Goal: Transaction & Acquisition: Book appointment/travel/reservation

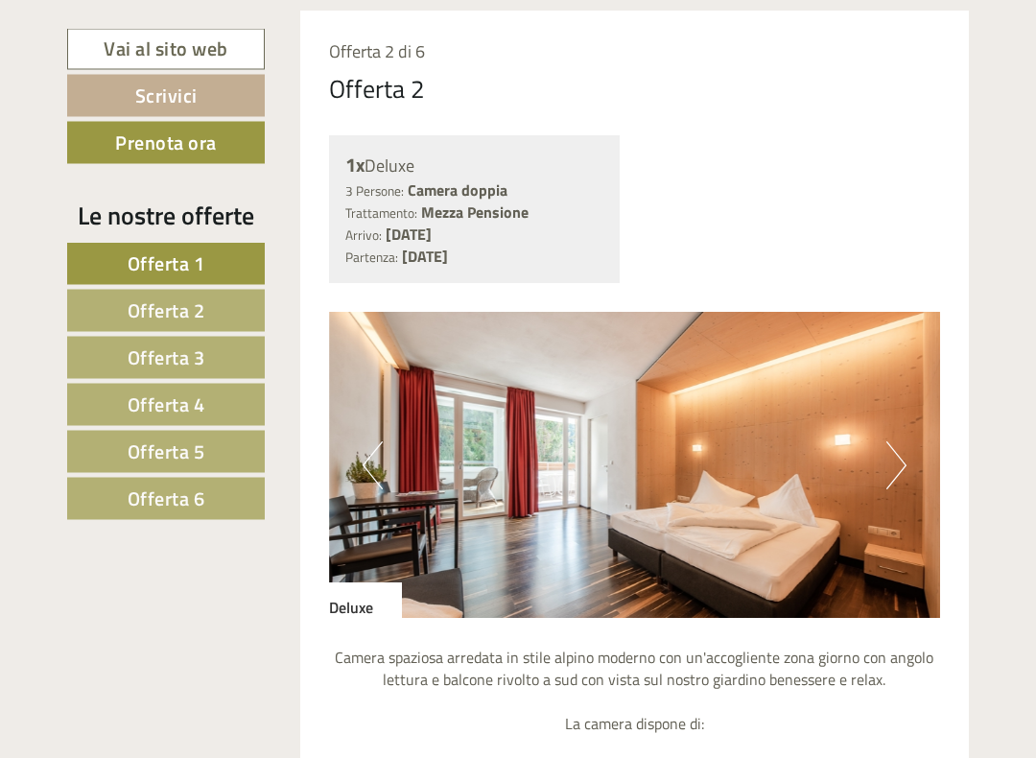
scroll to position [2896, 0]
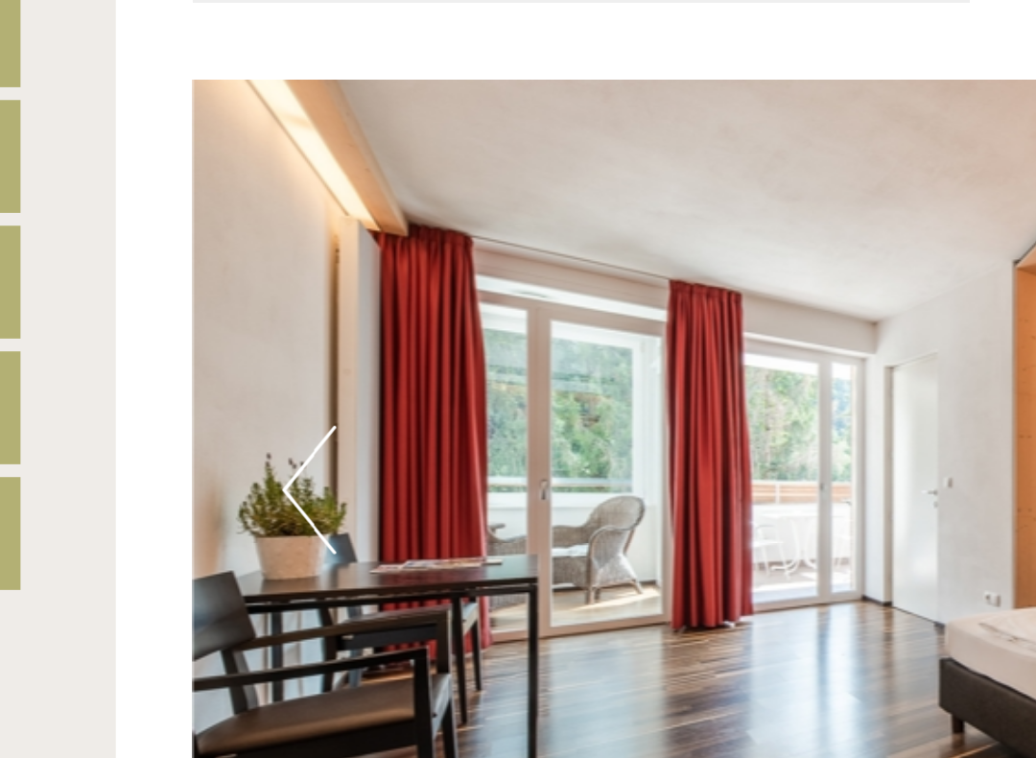
click at [329, 329] on img at bounding box center [635, 482] width 612 height 306
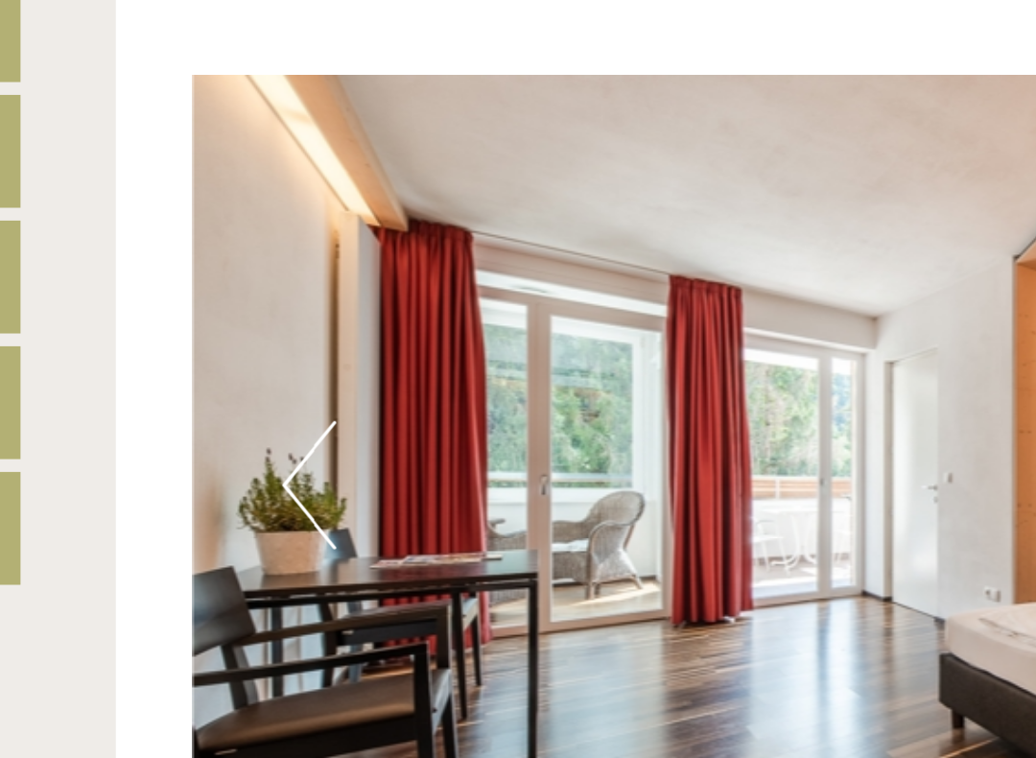
click at [329, 329] on img at bounding box center [635, 482] width 612 height 306
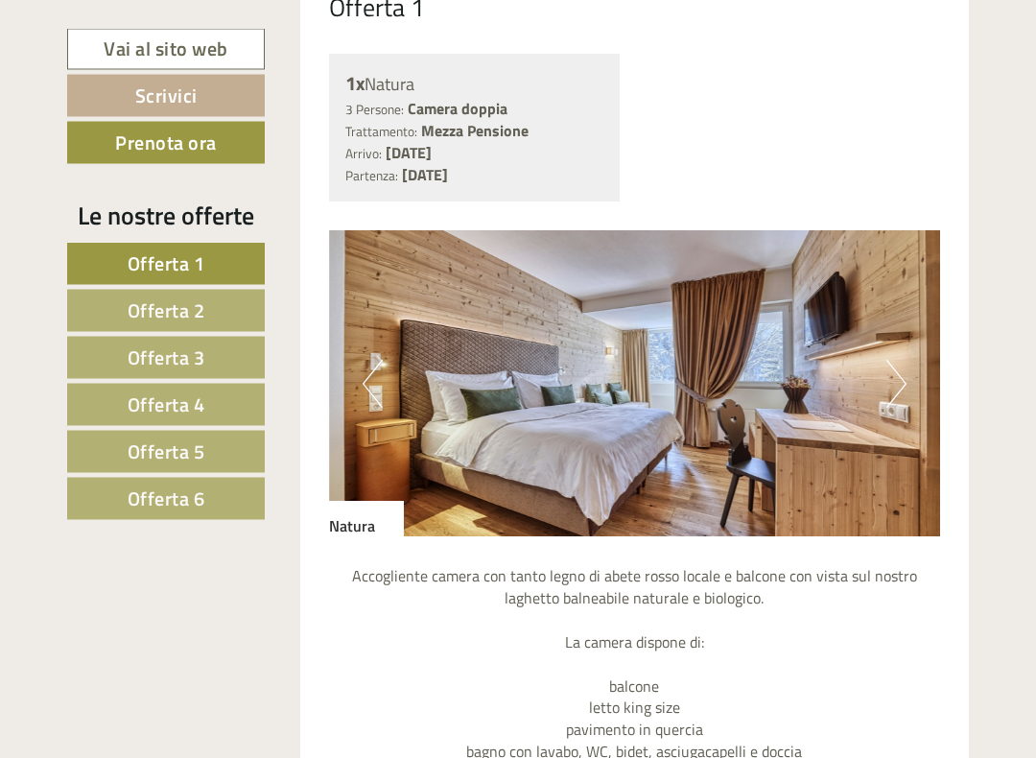
scroll to position [1389, 0]
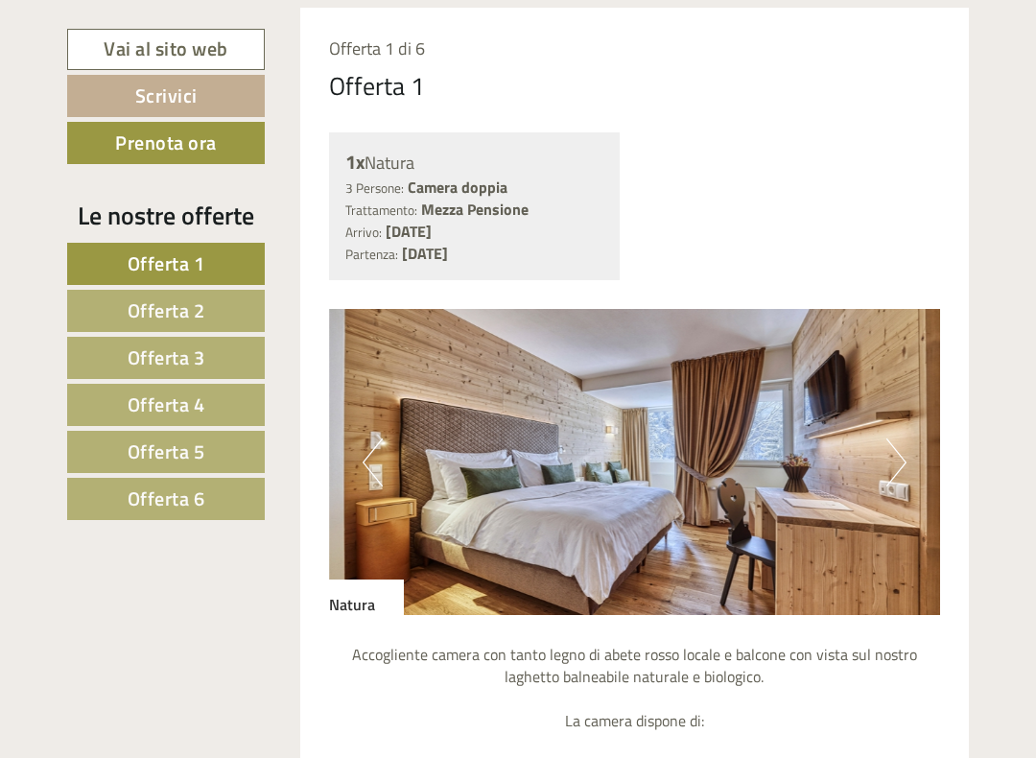
click at [571, 465] on img at bounding box center [635, 462] width 612 height 306
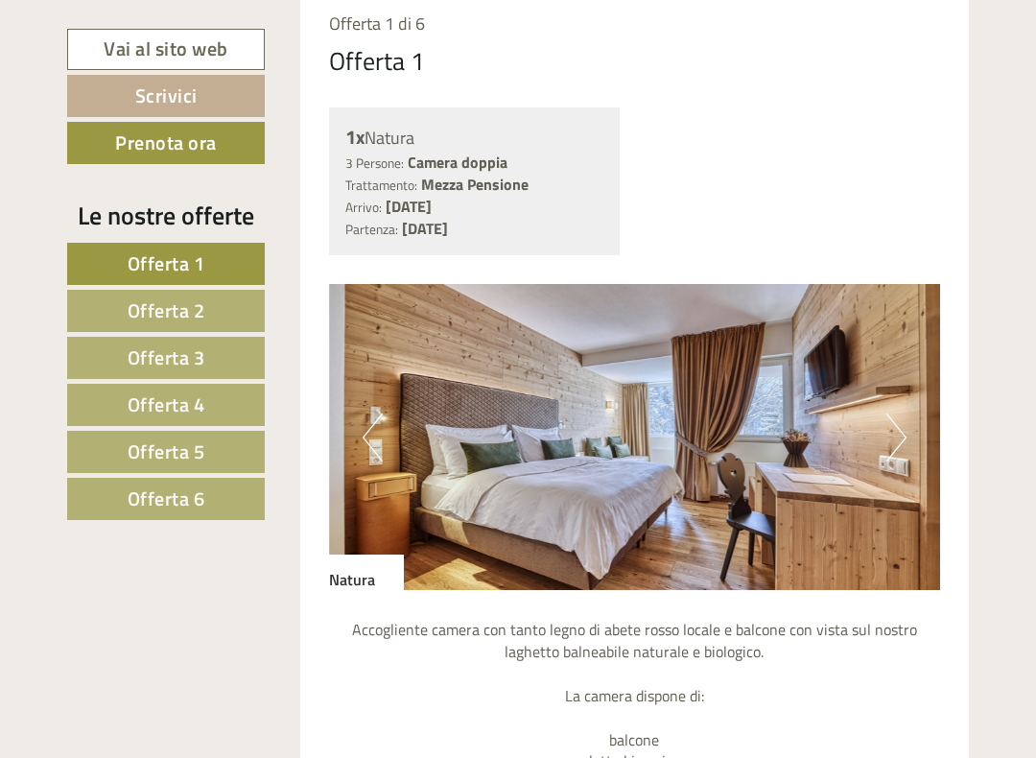
scroll to position [1336, 0]
click at [536, 433] on img at bounding box center [635, 438] width 612 height 306
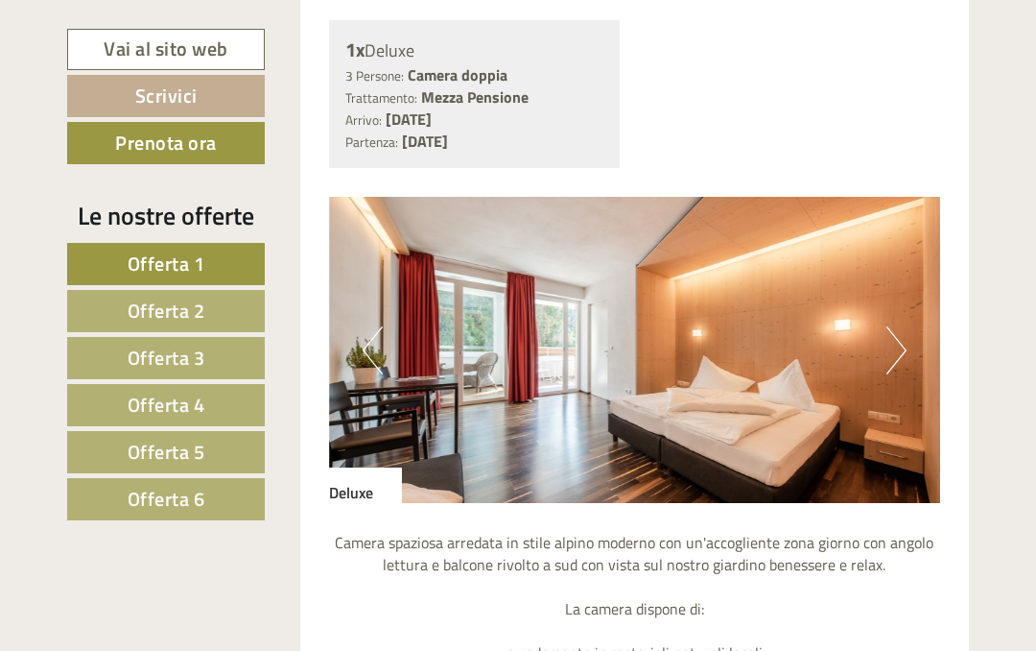
scroll to position [3026, 0]
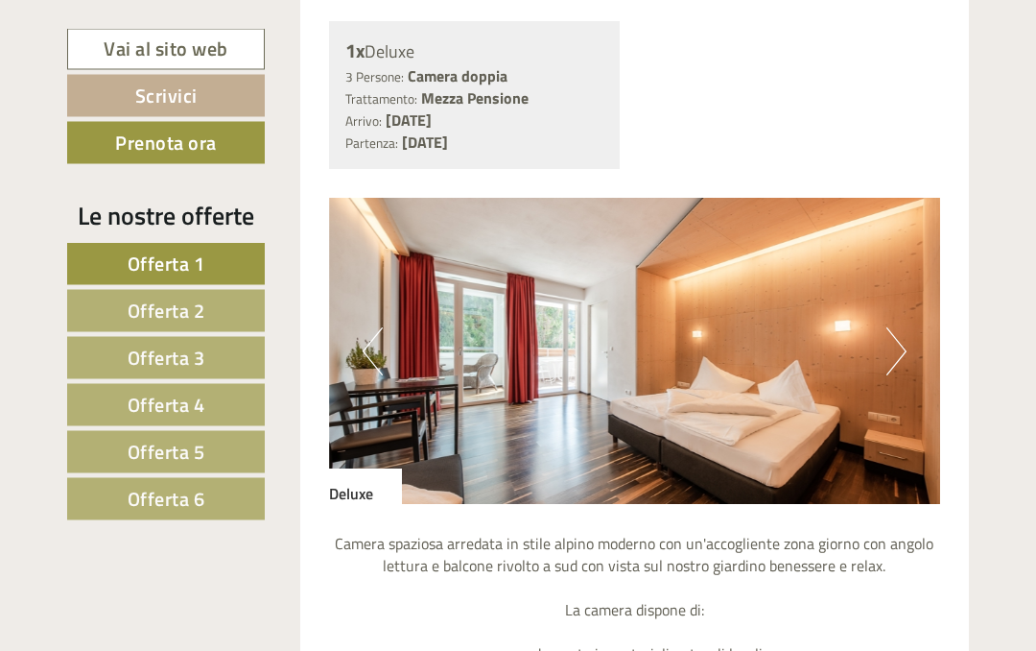
click at [917, 325] on img at bounding box center [635, 352] width 612 height 306
click at [376, 328] on button "Previous" at bounding box center [373, 352] width 20 height 48
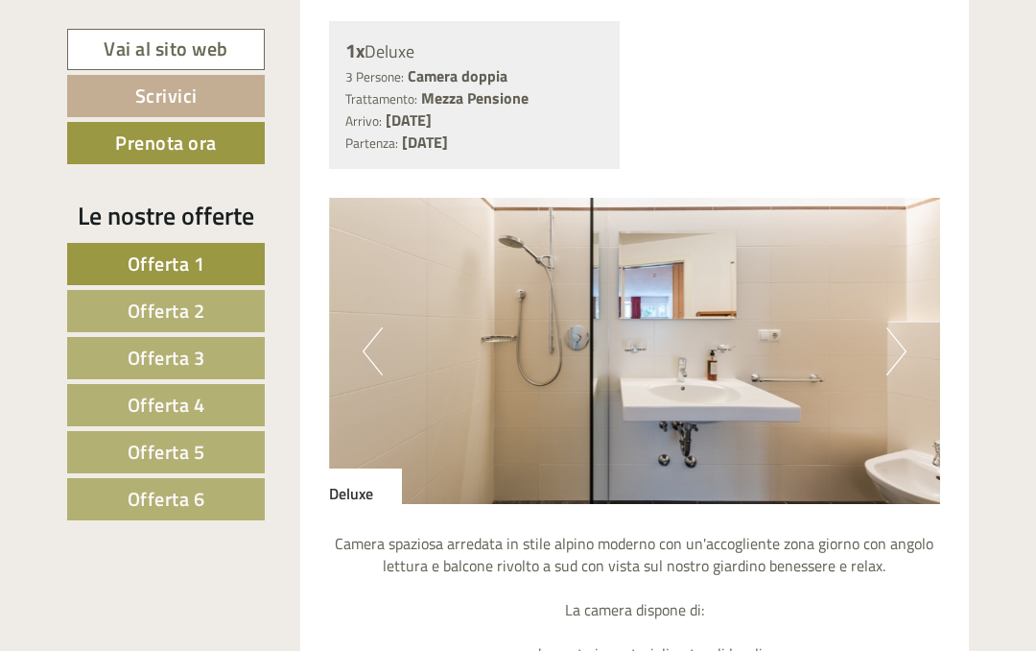
click at [376, 327] on button "Previous" at bounding box center [373, 351] width 20 height 48
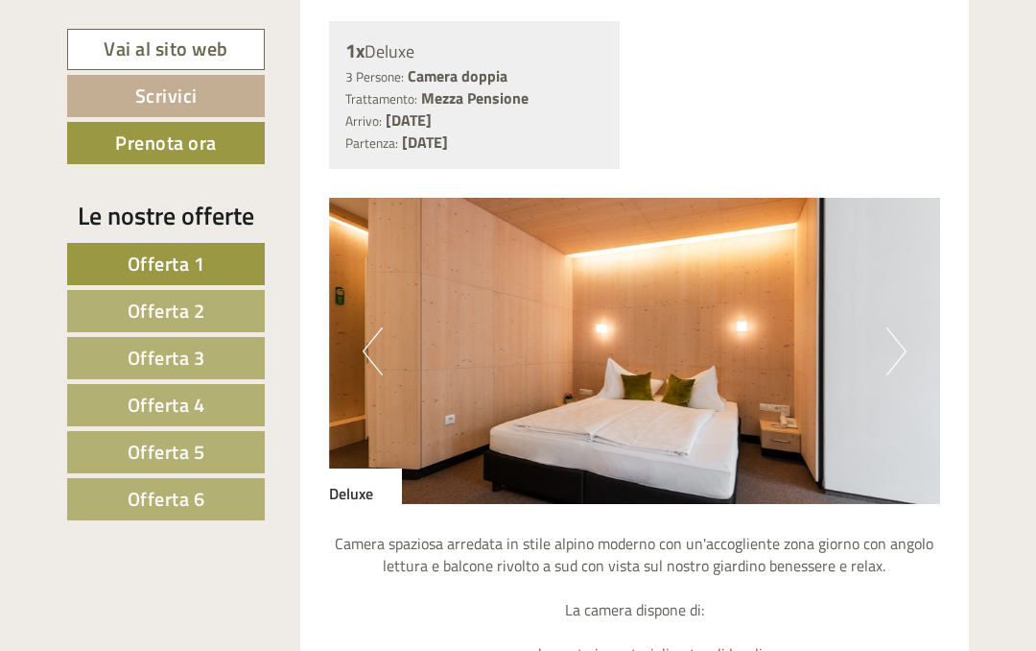
click at [381, 332] on button "Previous" at bounding box center [373, 351] width 20 height 48
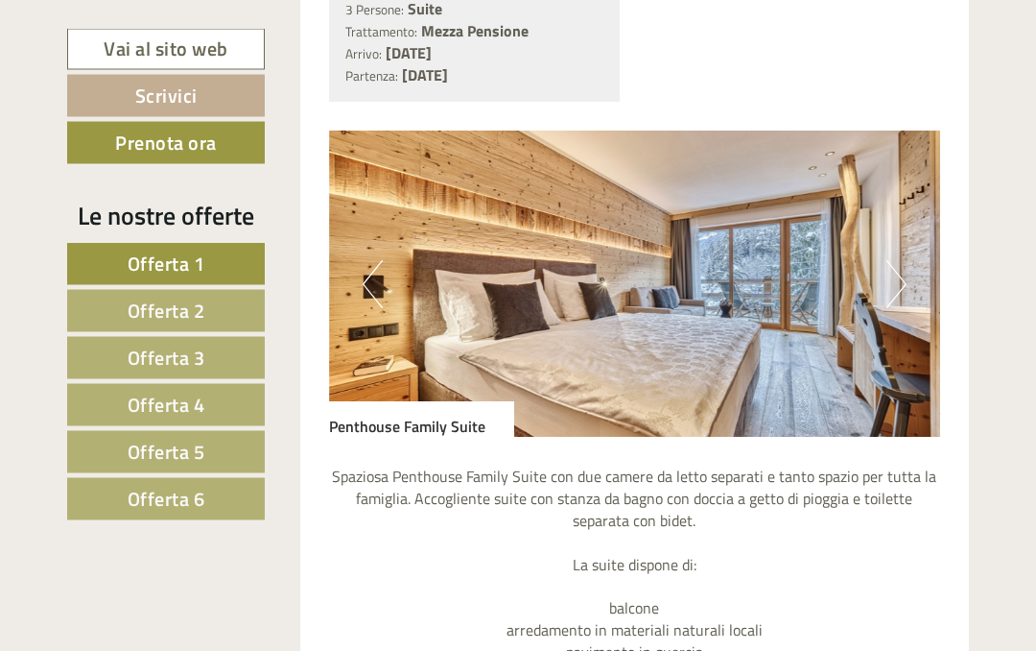
scroll to position [4654, 0]
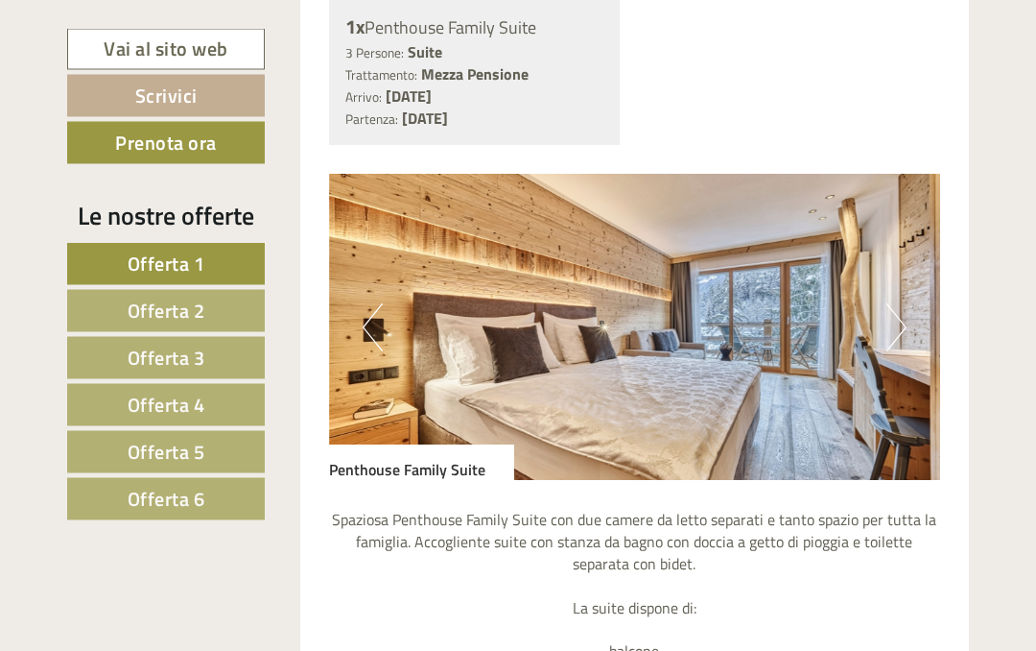
click at [912, 272] on img at bounding box center [635, 328] width 612 height 306
click at [916, 272] on img at bounding box center [635, 327] width 612 height 306
click at [383, 277] on img at bounding box center [635, 327] width 612 height 306
click at [894, 294] on img at bounding box center [635, 327] width 612 height 306
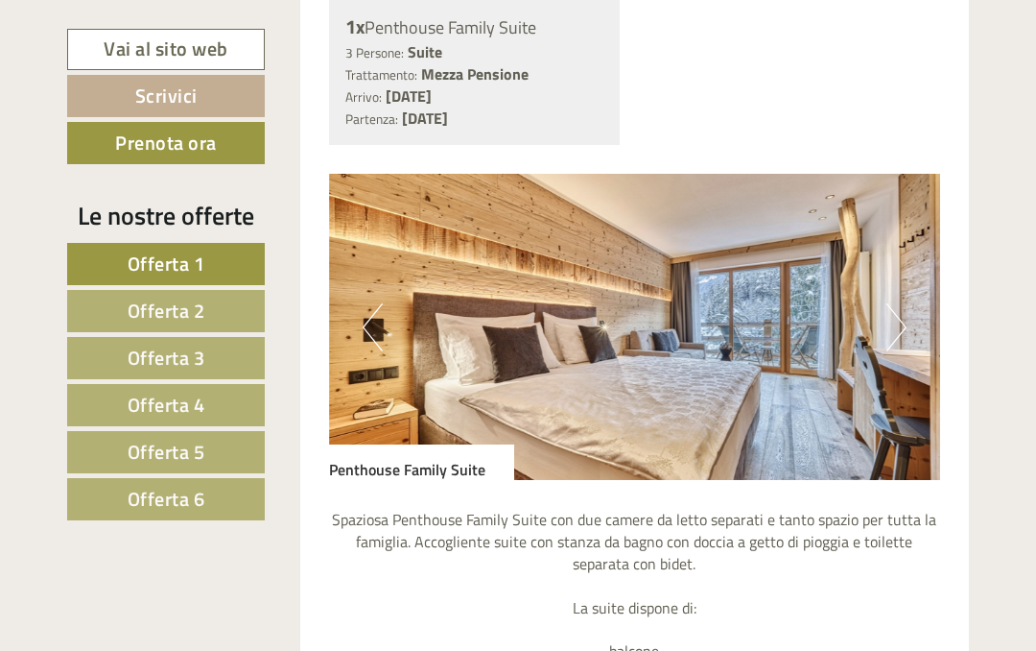
click at [901, 303] on button "Next" at bounding box center [897, 327] width 20 height 48
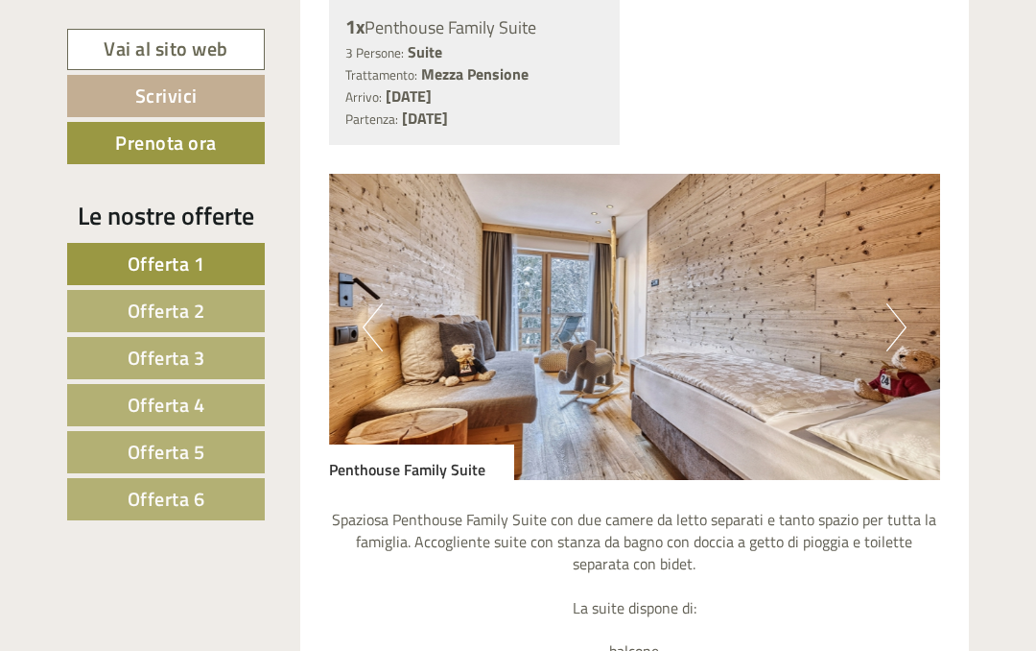
click at [910, 255] on img at bounding box center [635, 327] width 612 height 306
click at [909, 272] on img at bounding box center [635, 327] width 612 height 306
click at [896, 303] on button "Next" at bounding box center [897, 327] width 20 height 48
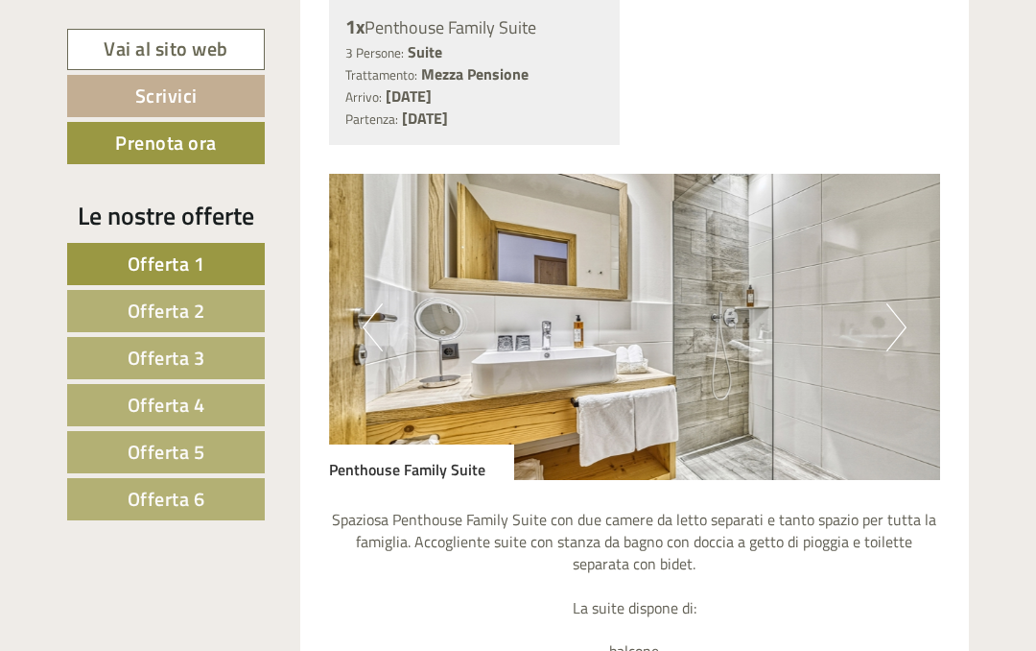
click at [899, 303] on button "Next" at bounding box center [897, 327] width 20 height 48
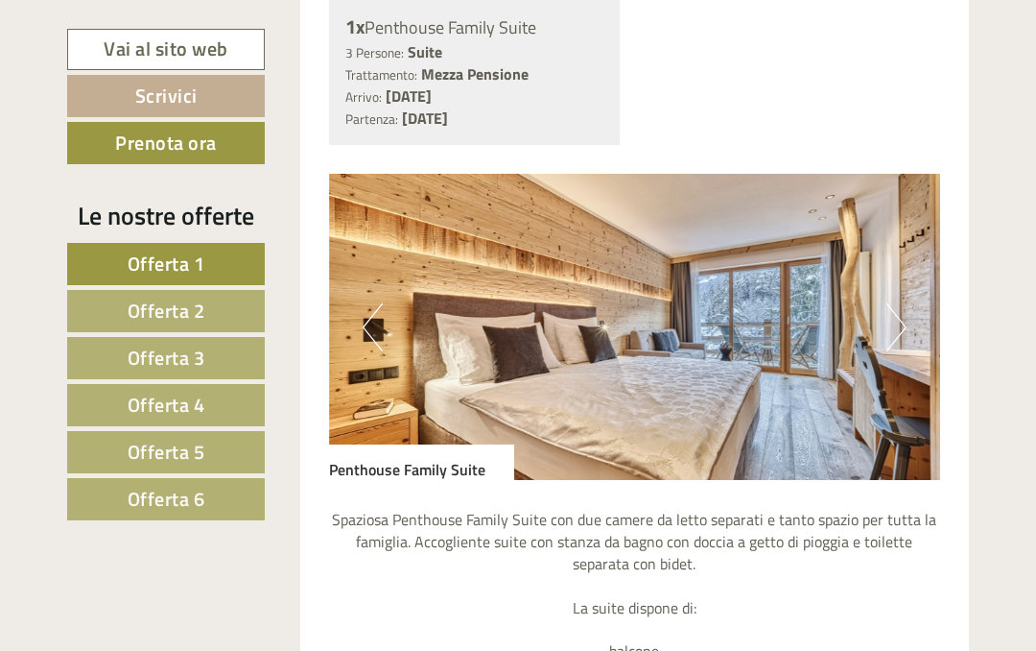
click at [908, 263] on img at bounding box center [635, 327] width 612 height 306
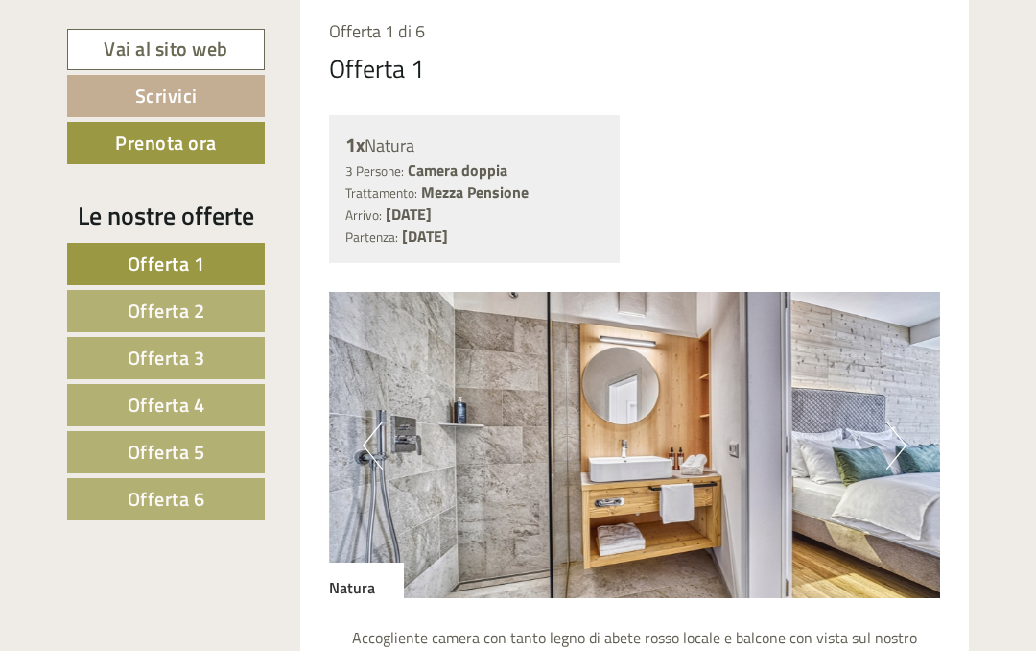
scroll to position [1328, 0]
click at [380, 434] on button "Previous" at bounding box center [373, 446] width 20 height 48
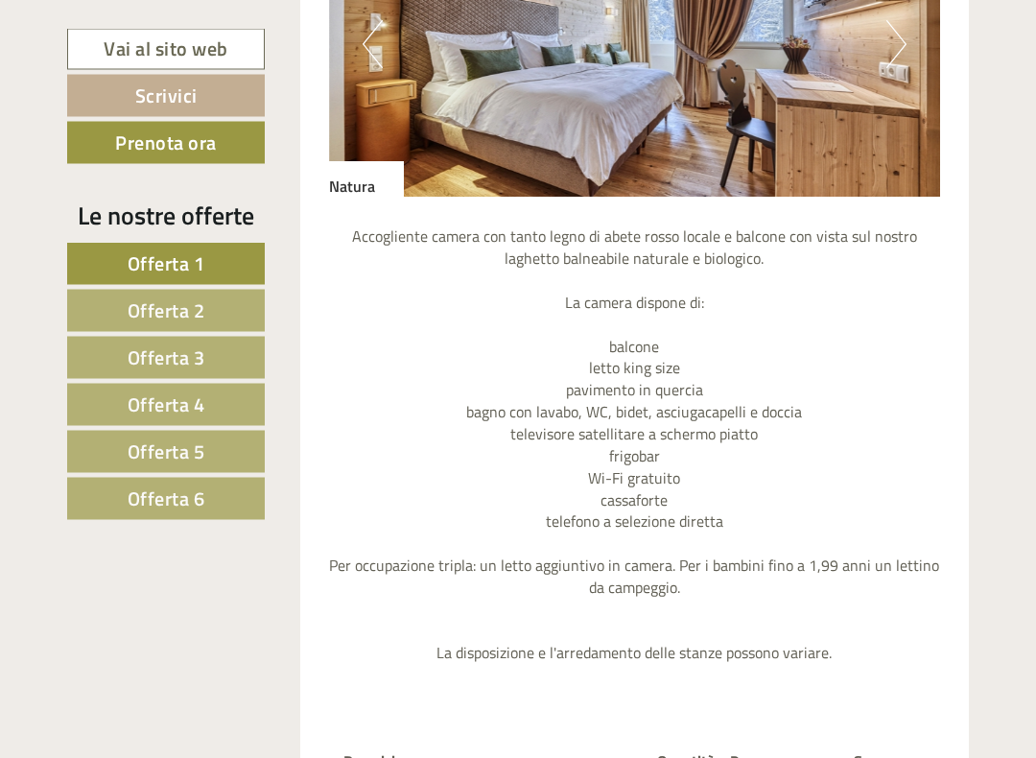
scroll to position [1730, 0]
click at [391, 584] on p "Accogliente camera con tanto legno di abete rosso locale e balcone con vista su…" at bounding box center [635, 444] width 612 height 438
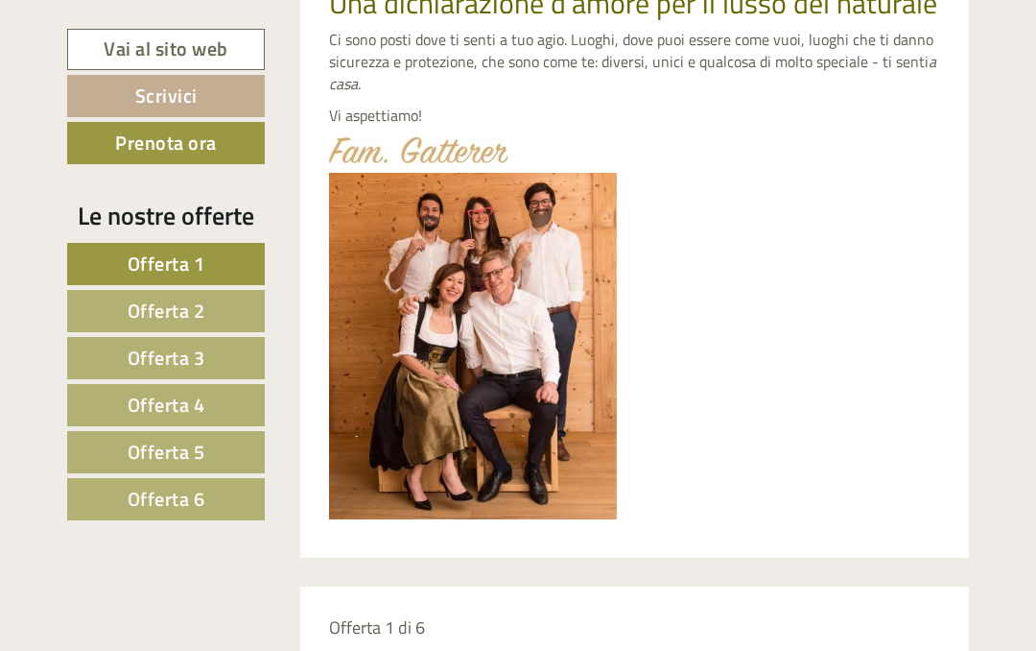
scroll to position [722, 0]
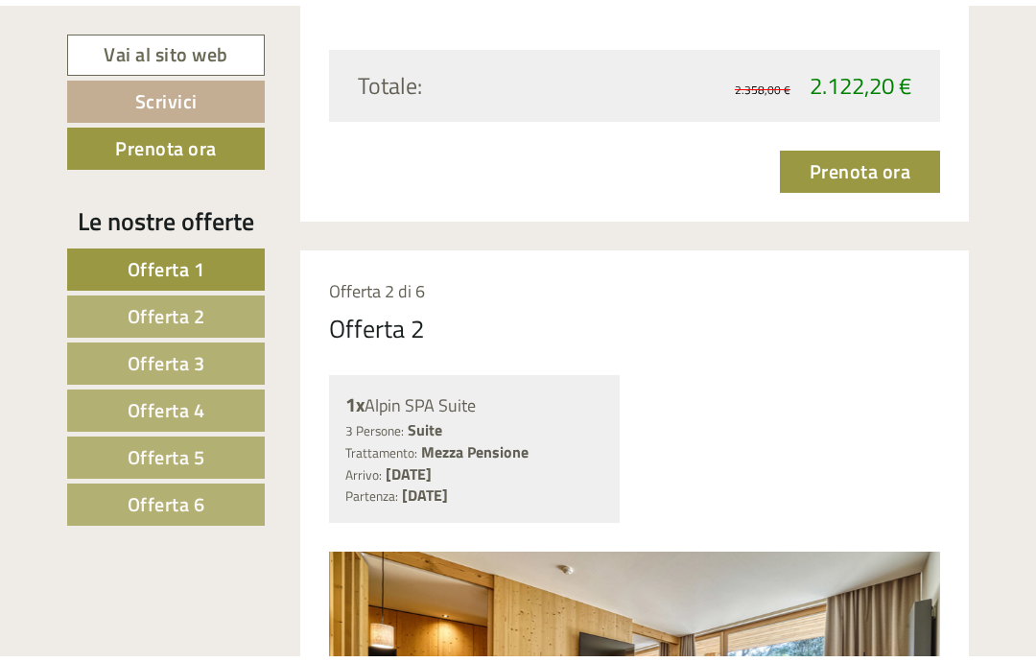
scroll to position [2699, 0]
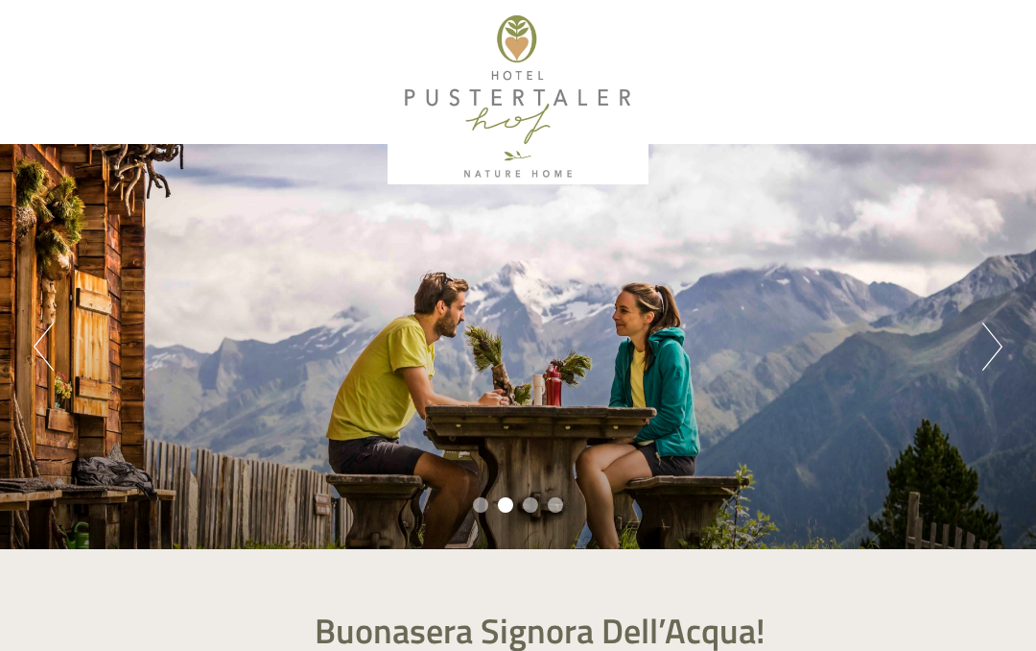
scroll to position [2367, 0]
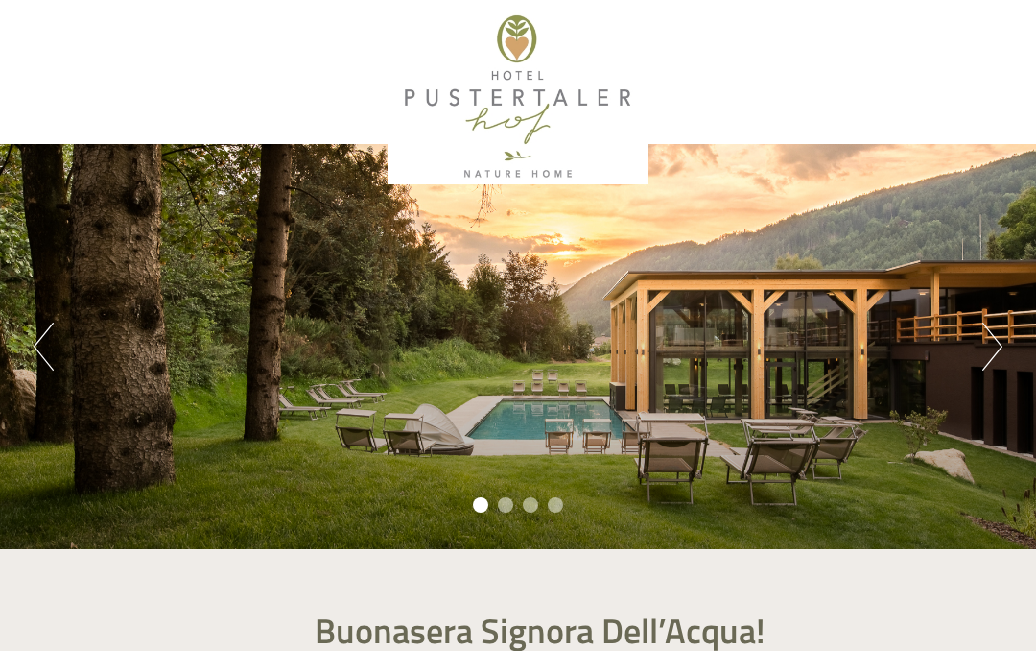
click at [503, 511] on li "2" at bounding box center [505, 504] width 15 height 15
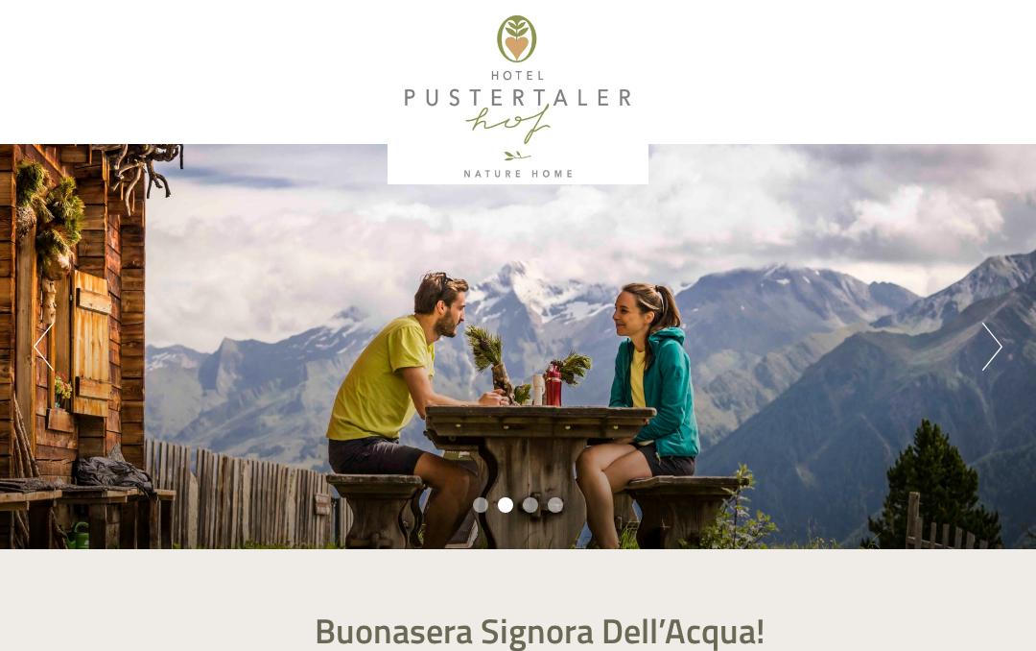
click at [538, 493] on div "Previous Next 1 2 3 4" at bounding box center [518, 346] width 1036 height 405
click at [529, 503] on li "3" at bounding box center [530, 504] width 15 height 15
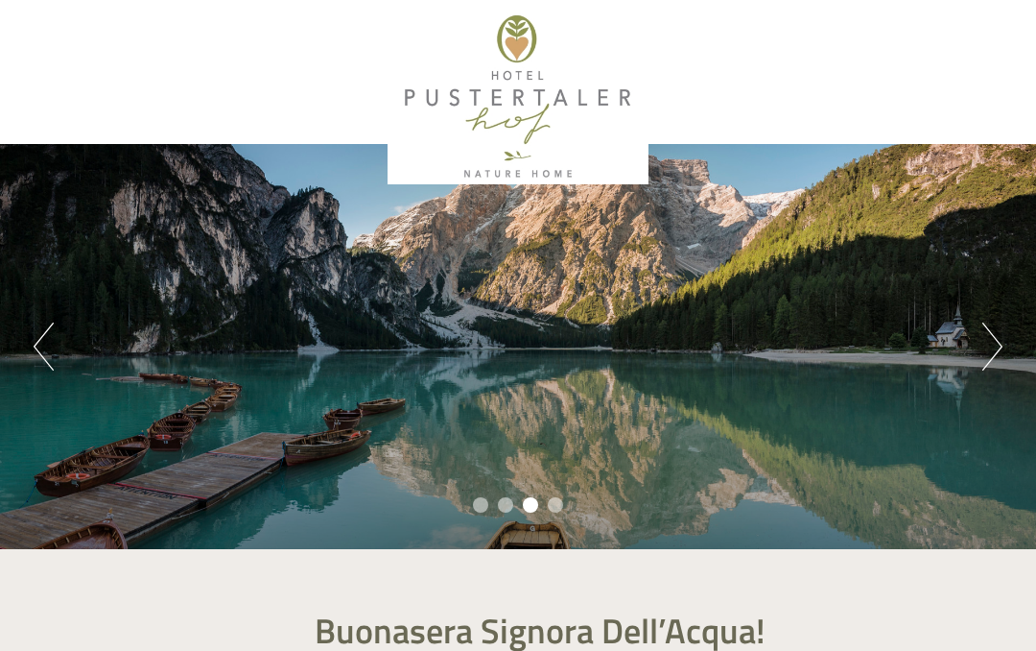
click at [559, 508] on li "4" at bounding box center [555, 504] width 15 height 15
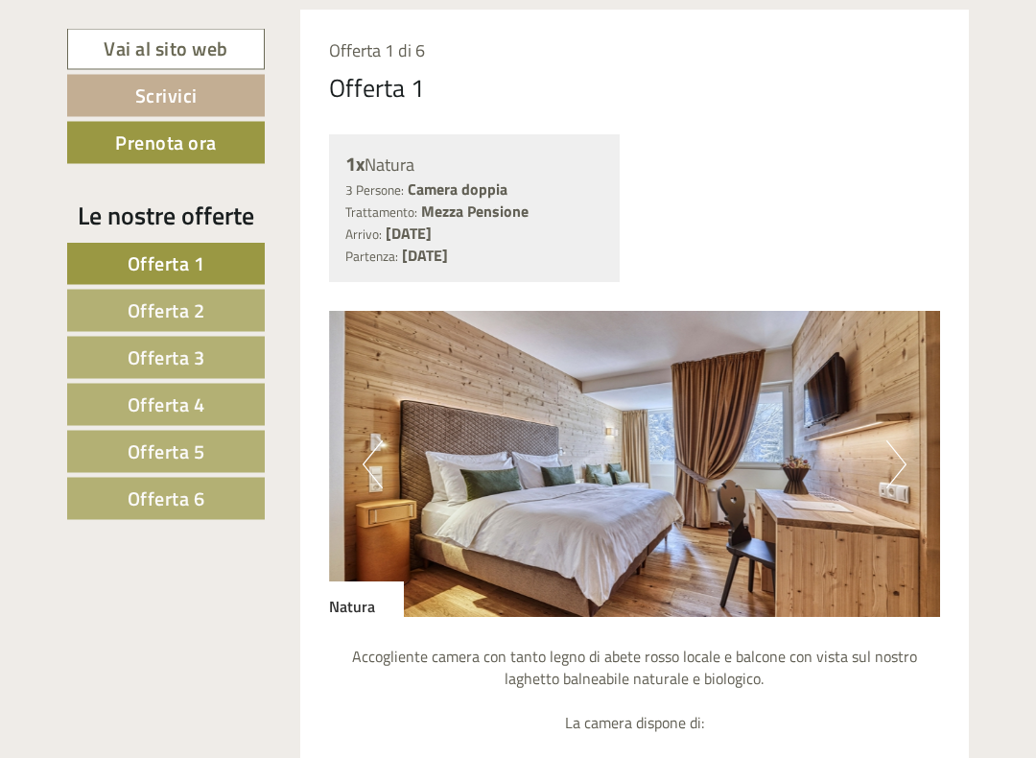
scroll to position [1310, 0]
click at [358, 460] on img at bounding box center [635, 464] width 612 height 306
click at [366, 450] on button "Previous" at bounding box center [373, 464] width 20 height 48
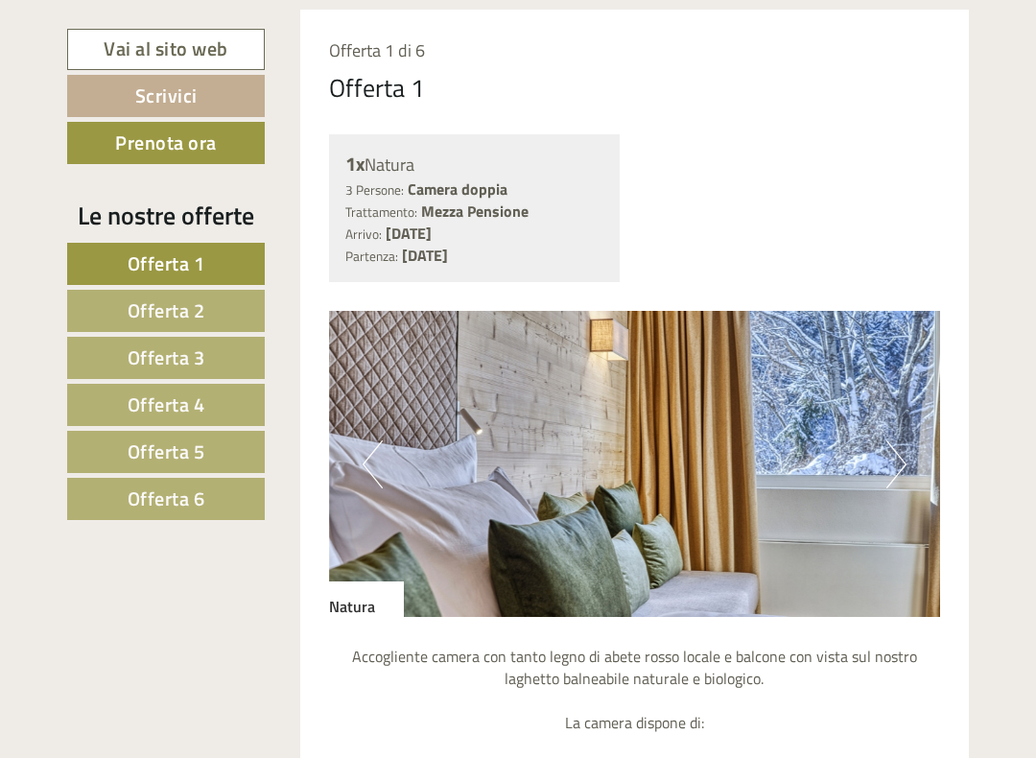
click at [372, 451] on button "Previous" at bounding box center [373, 464] width 20 height 48
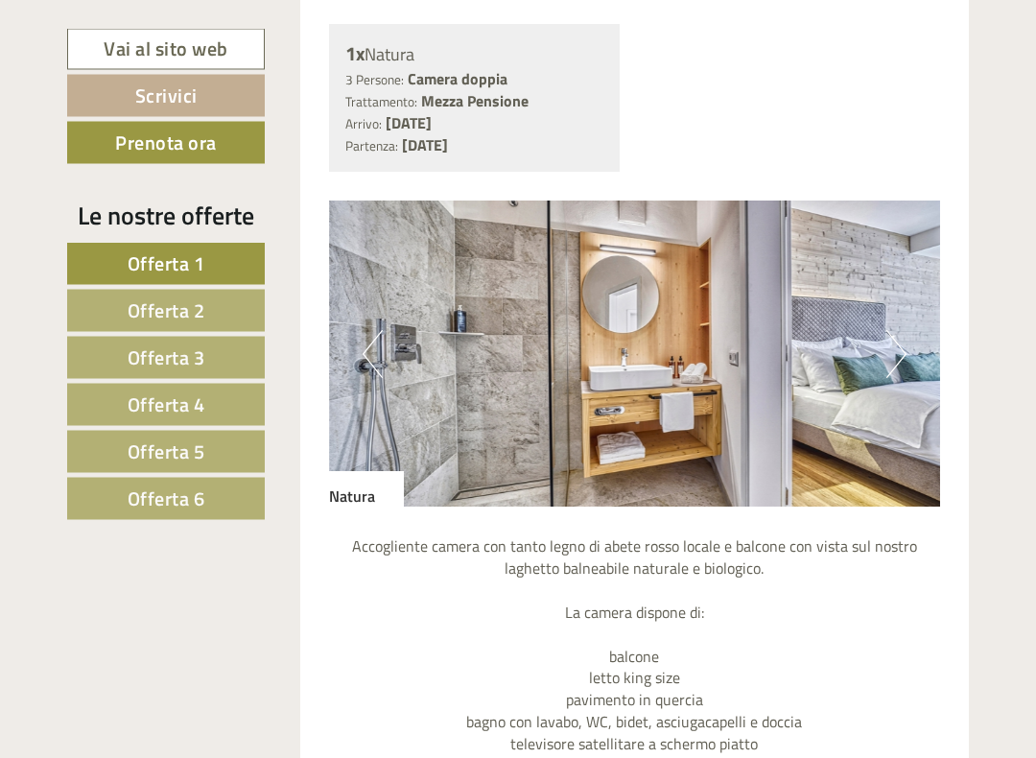
scroll to position [1420, 0]
click at [359, 343] on img at bounding box center [635, 354] width 612 height 306
click at [379, 359] on button "Previous" at bounding box center [373, 354] width 20 height 48
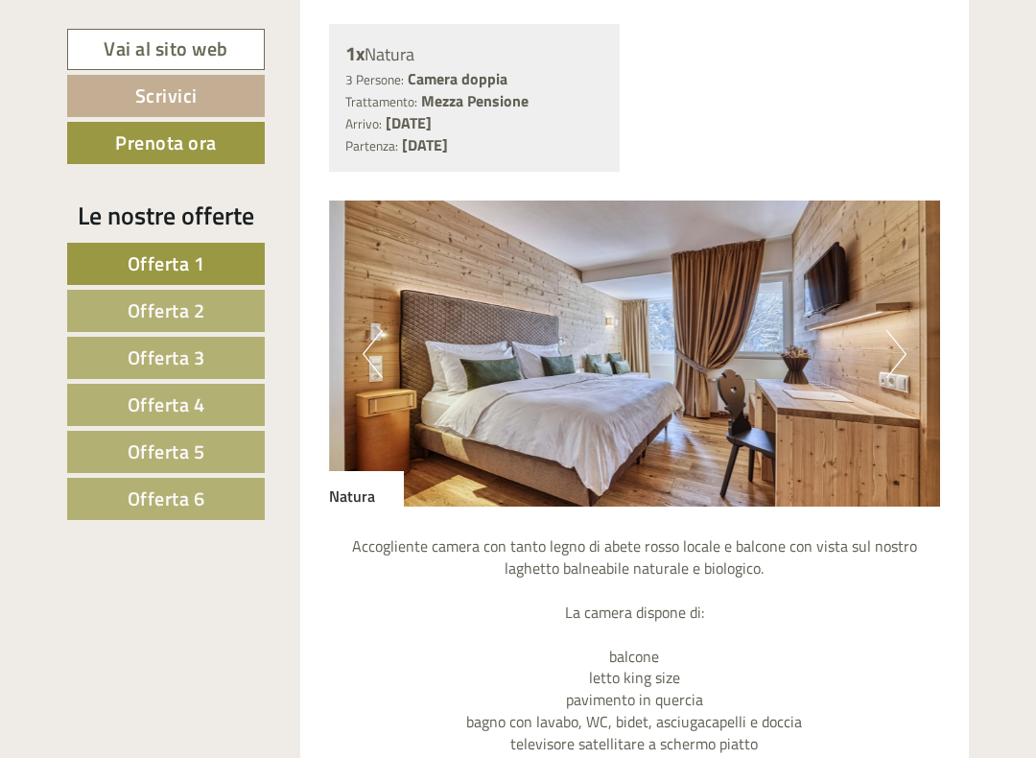
click at [370, 361] on button "Previous" at bounding box center [373, 354] width 20 height 48
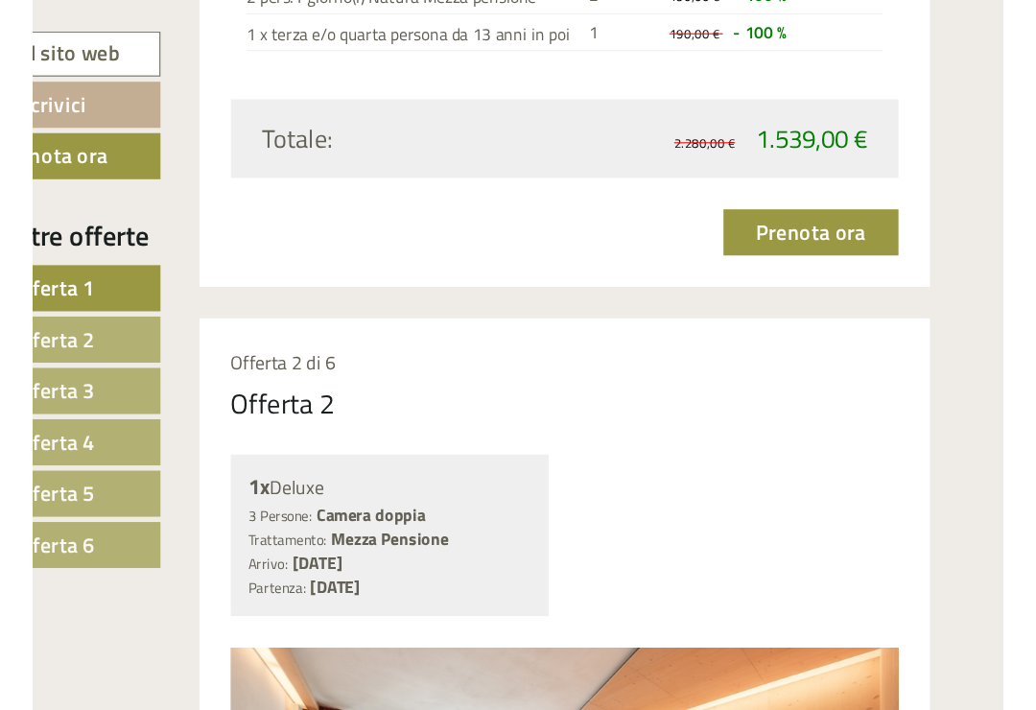
scroll to position [2617, 0]
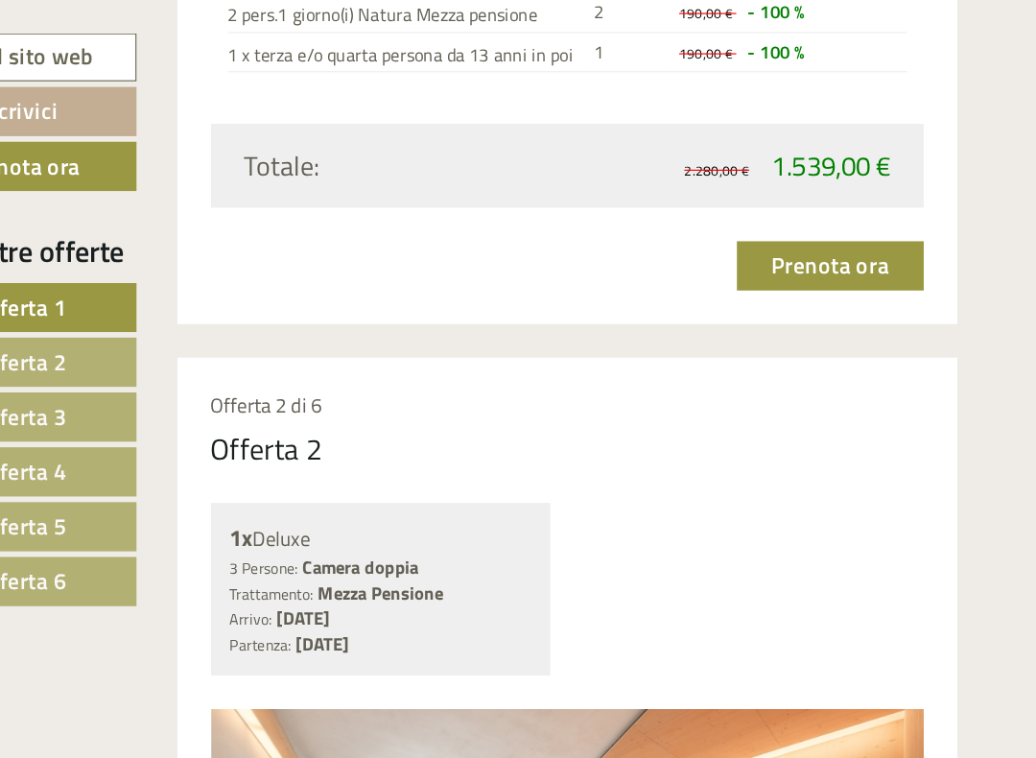
click at [780, 207] on link "Prenota ora" at bounding box center [860, 228] width 161 height 42
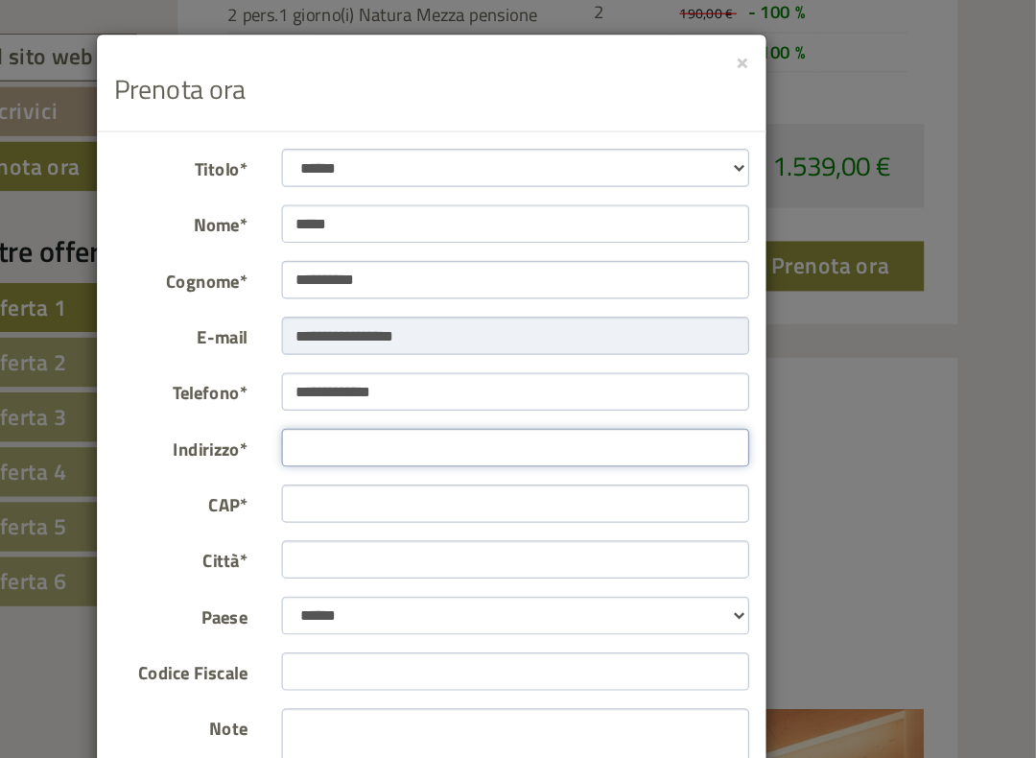
click at [460, 390] on input "Indirizzo*" at bounding box center [591, 383] width 402 height 33
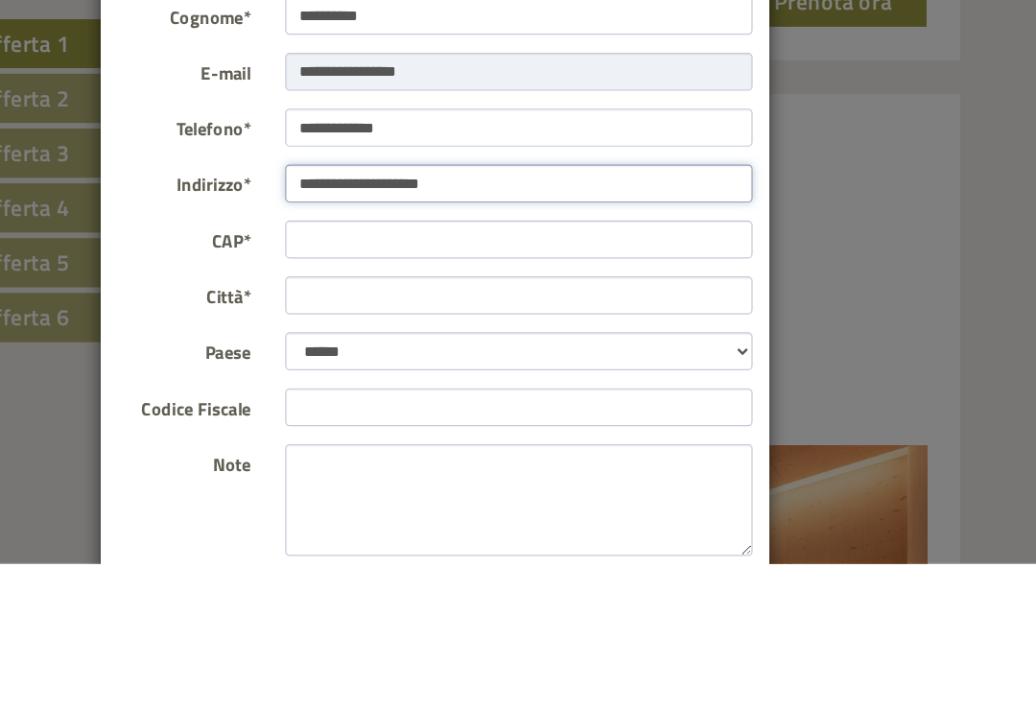
type input "**********"
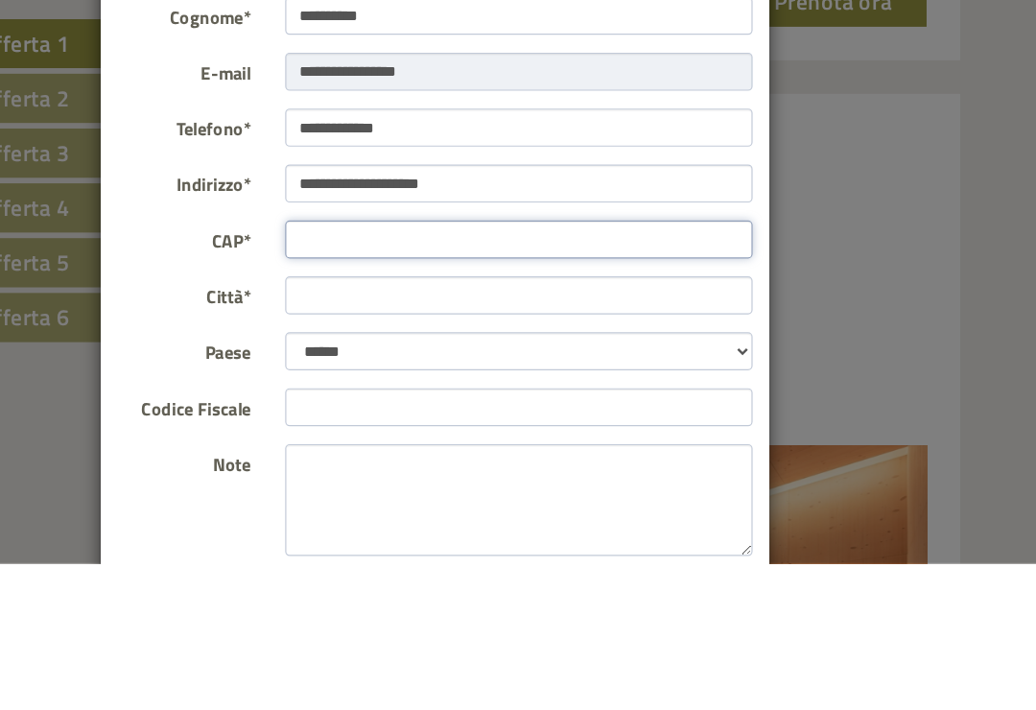
click at [394, 415] on input "CAP*" at bounding box center [591, 431] width 402 height 33
type input "*****"
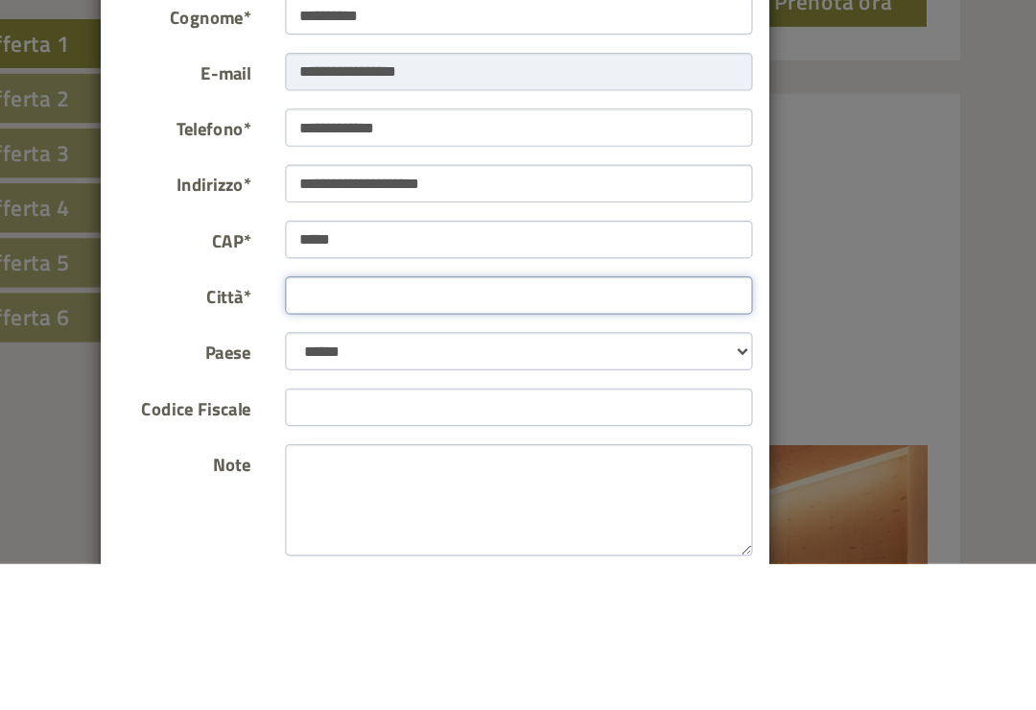
click at [390, 463] on input "Città*" at bounding box center [591, 479] width 402 height 33
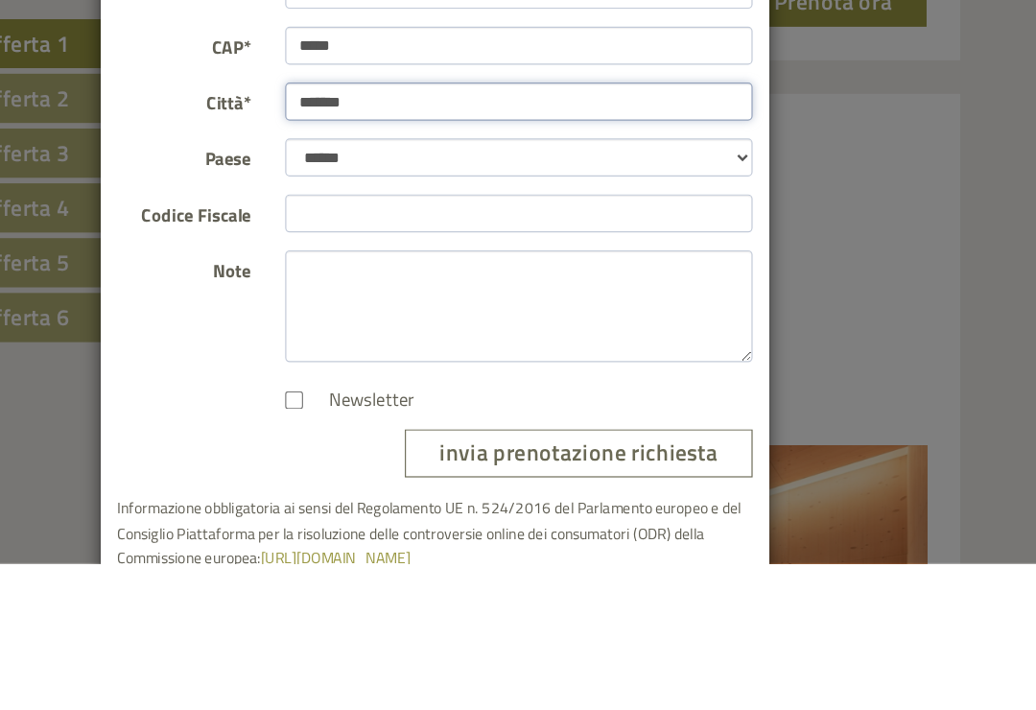
scroll to position [168, 0]
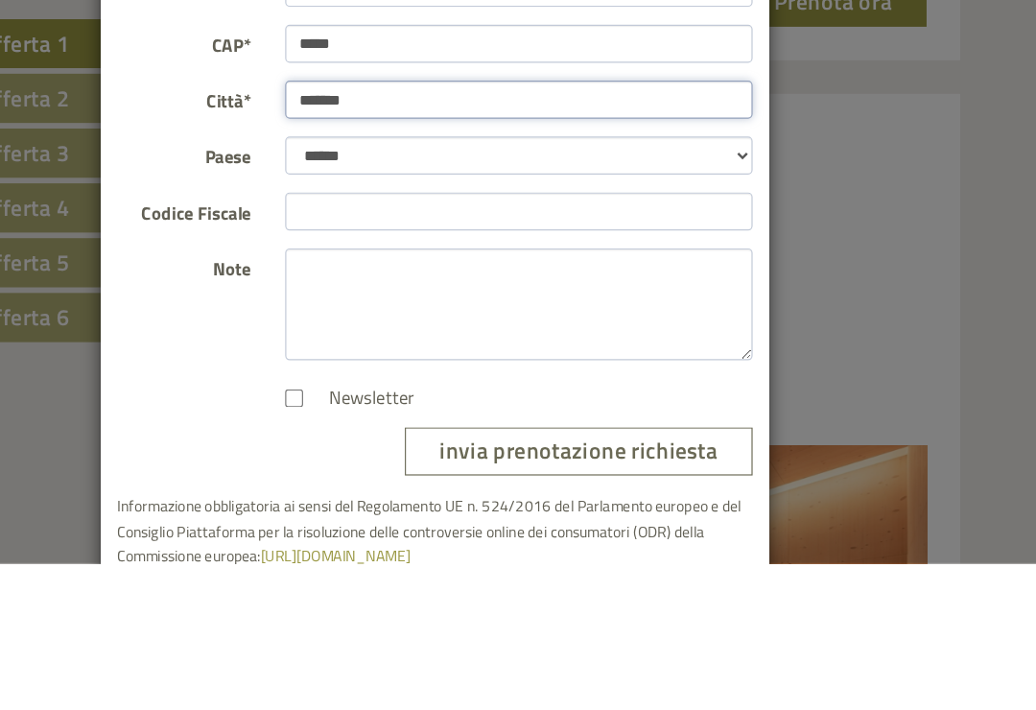
type input "*******"
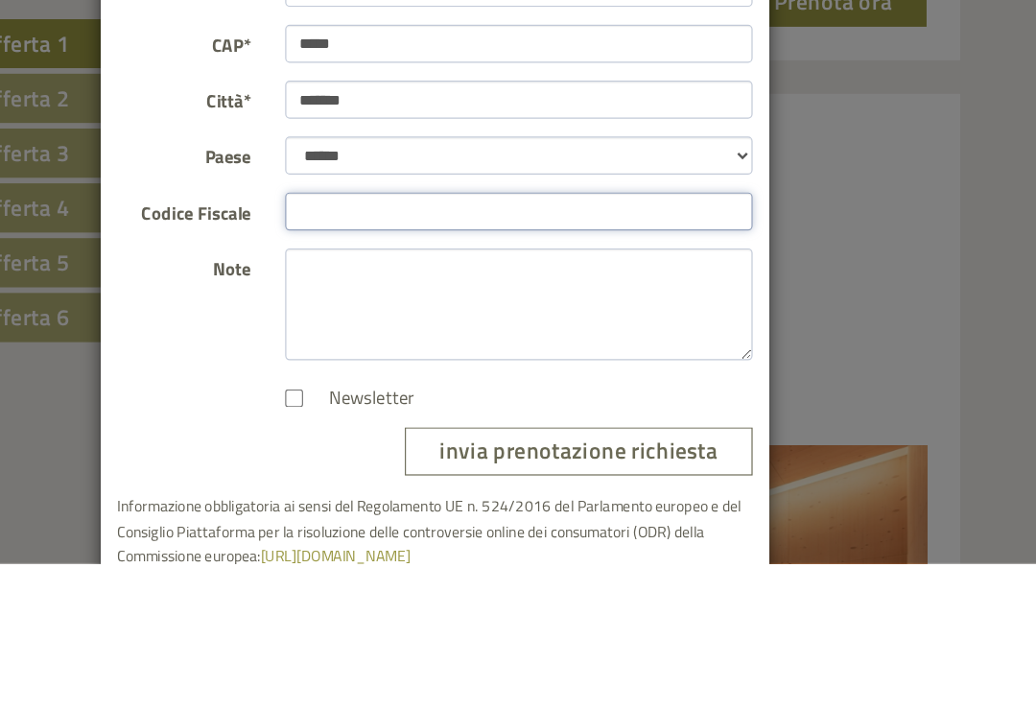
click at [390, 391] on input "Codice Fiscale" at bounding box center [591, 407] width 402 height 33
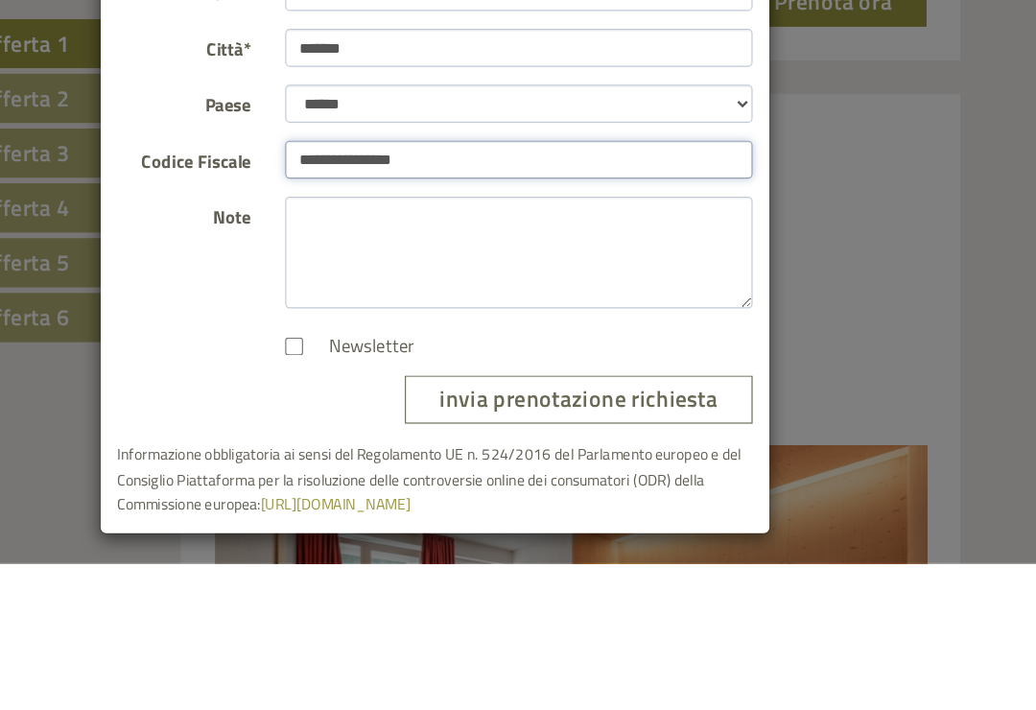
scroll to position [212, 0]
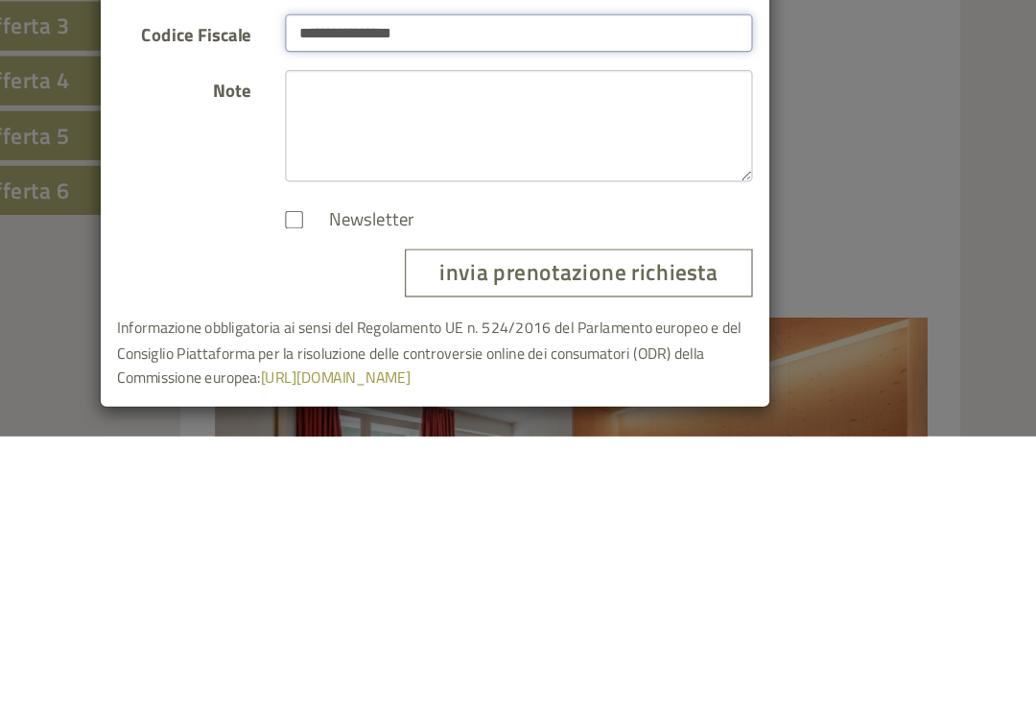
type input "**********"
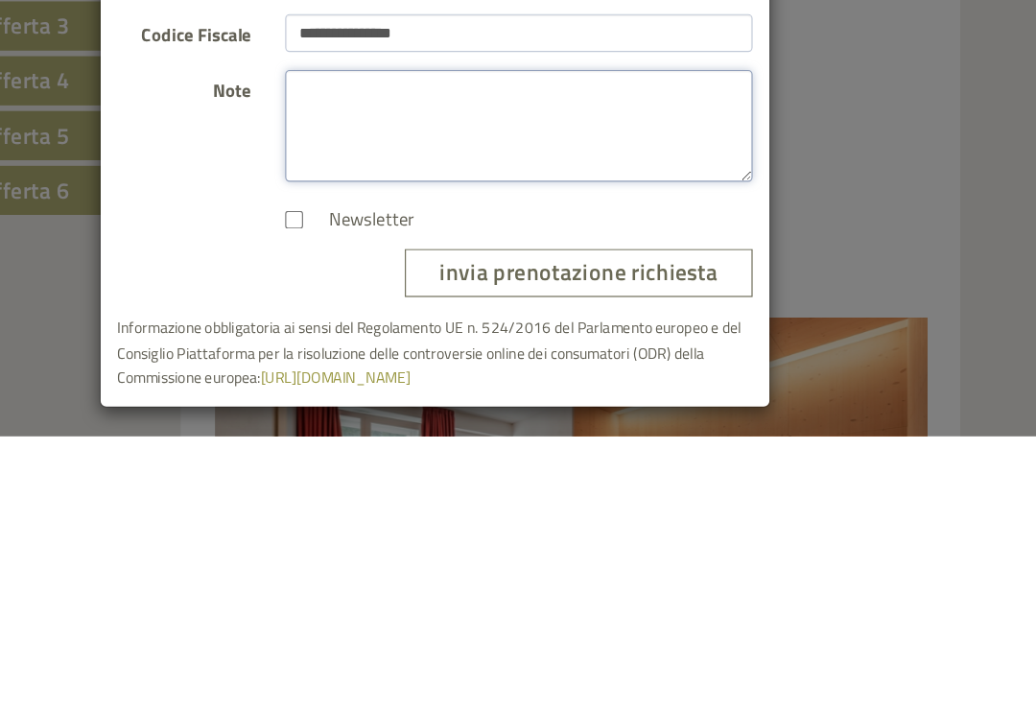
click at [390, 395] on textarea "Note" at bounding box center [591, 443] width 402 height 96
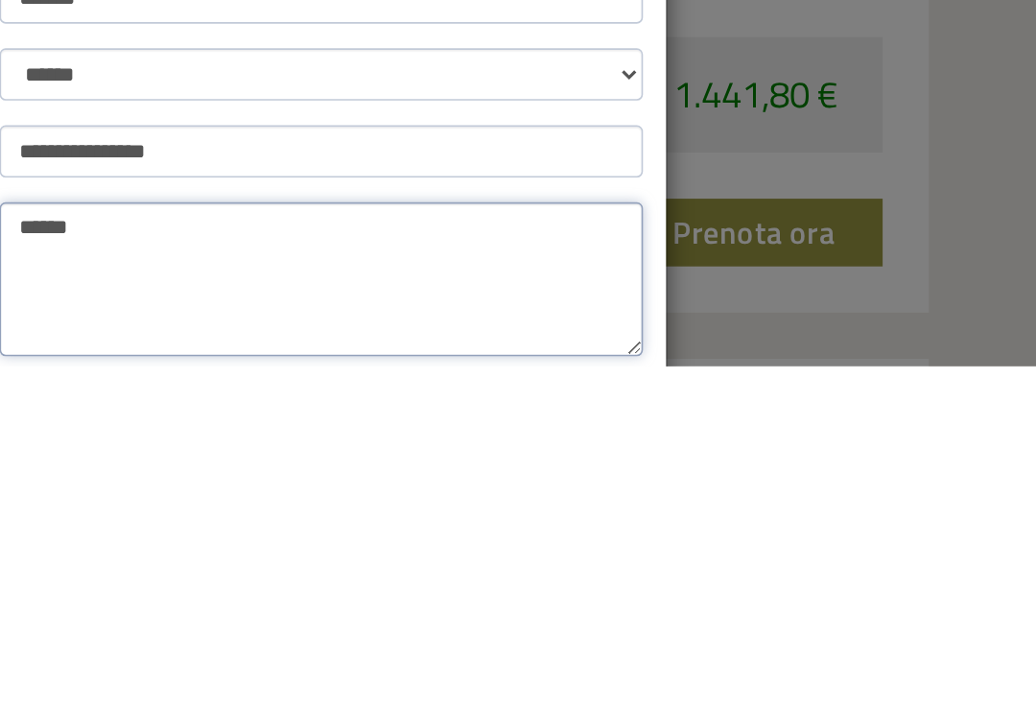
scroll to position [3824, 0]
type textarea "******"
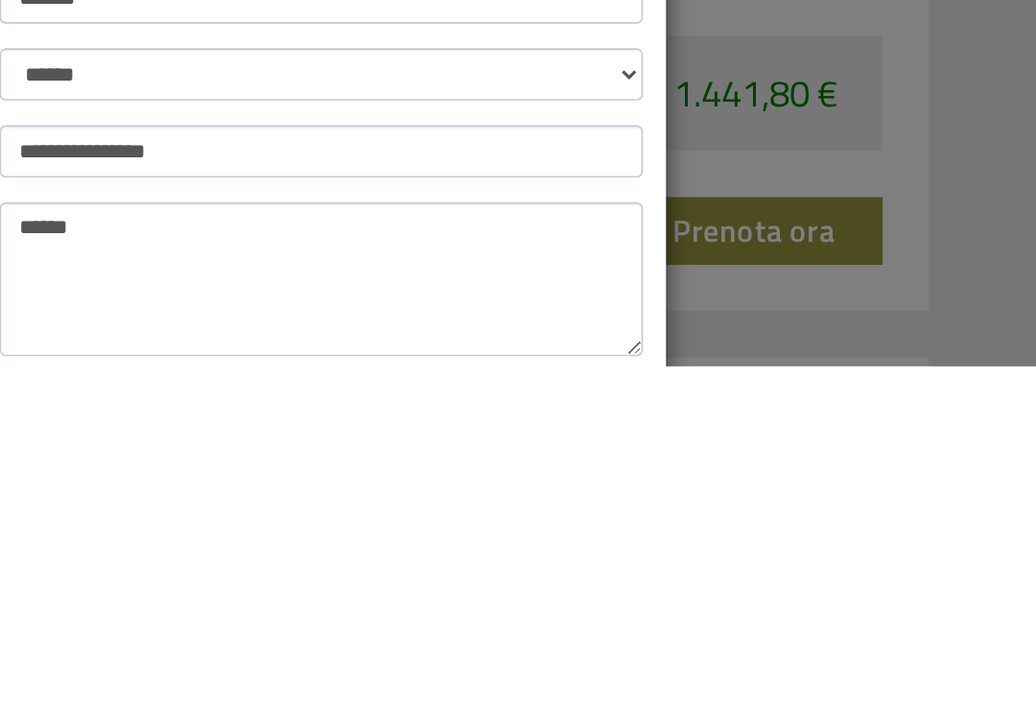
click at [561, 95] on div "**********" at bounding box center [518, 355] width 1036 height 710
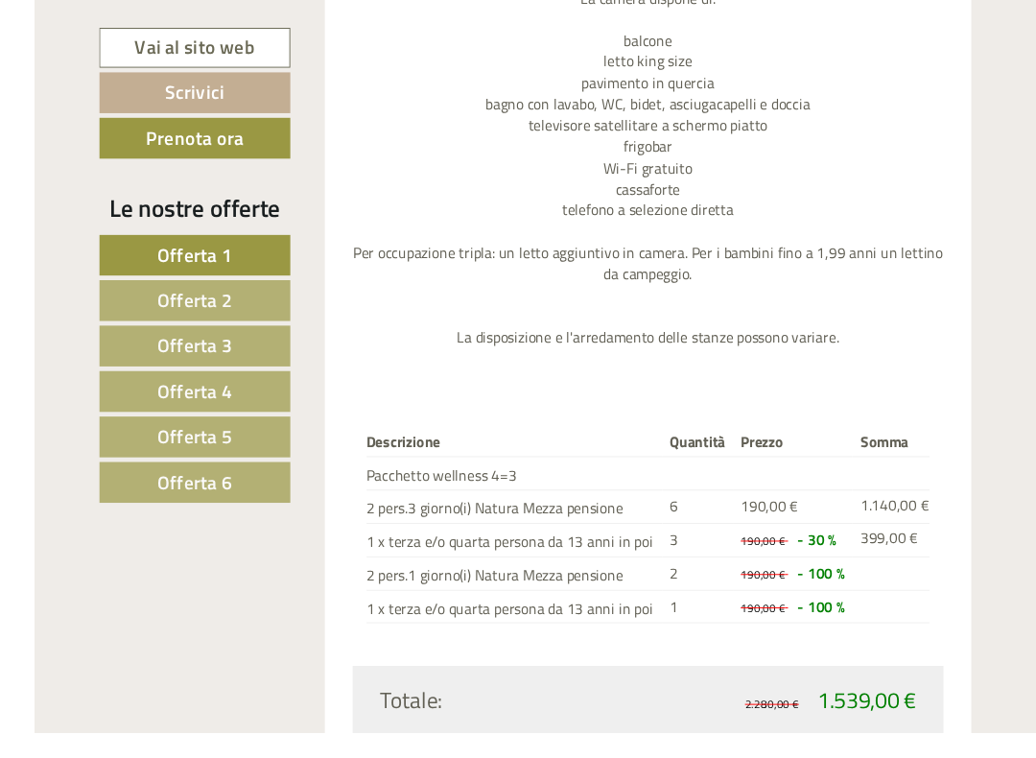
scroll to position [2362, 0]
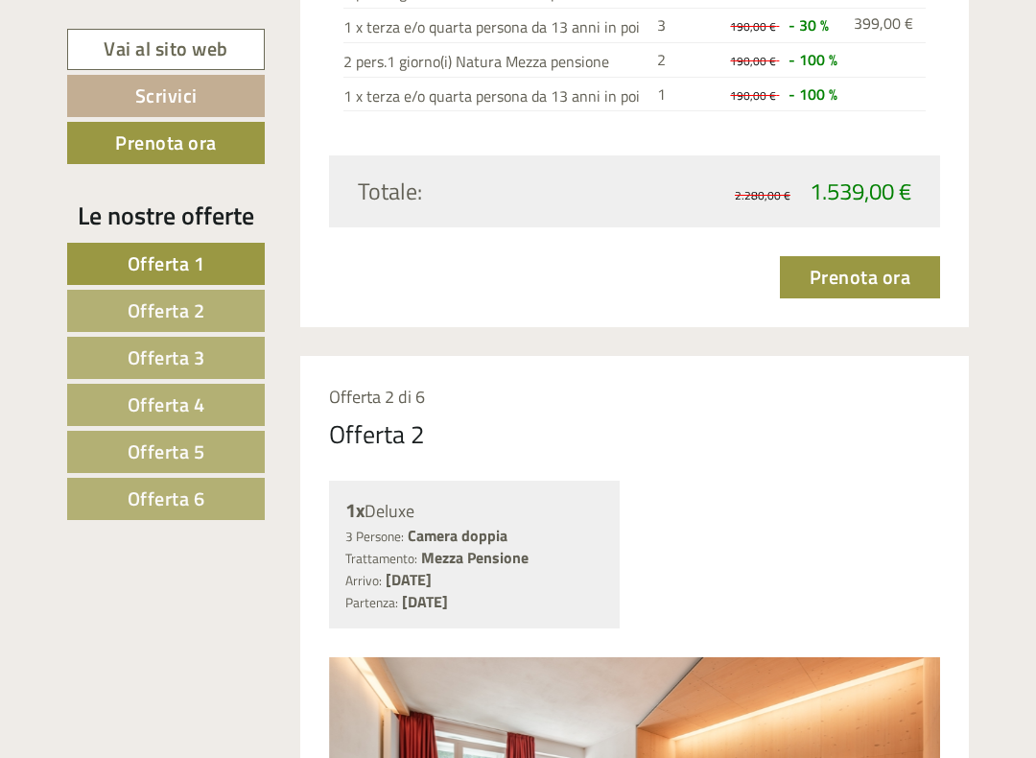
click at [120, 317] on link "Offerta 2" at bounding box center [166, 311] width 198 height 42
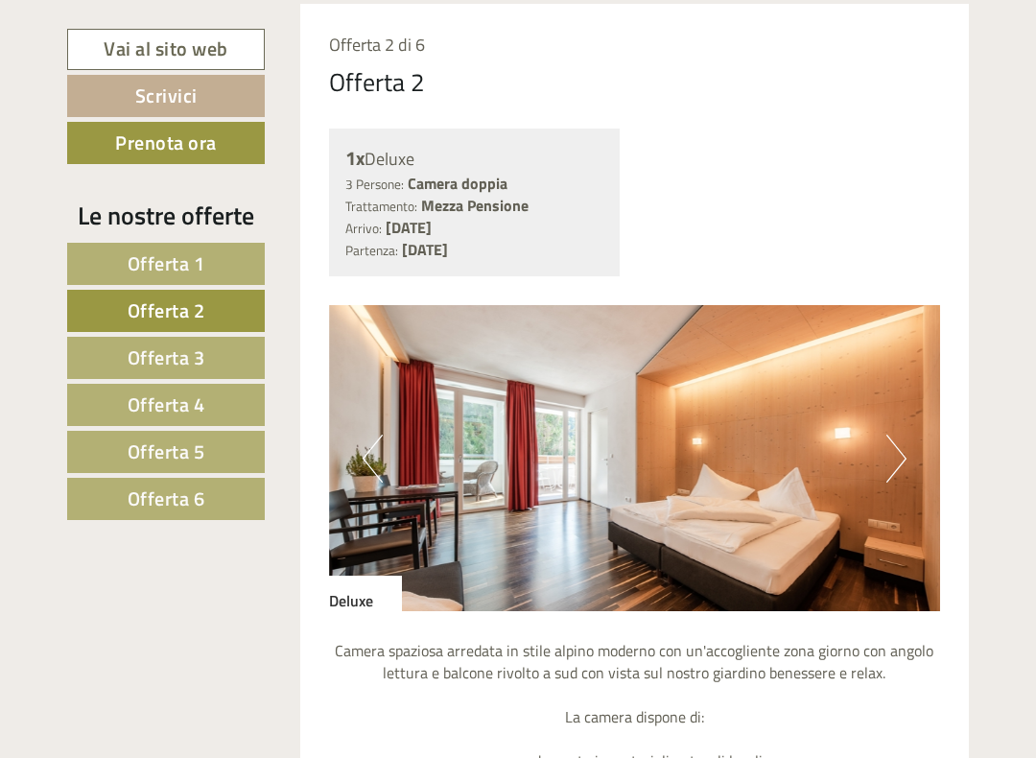
click at [121, 360] on link "Offerta 3" at bounding box center [166, 358] width 198 height 42
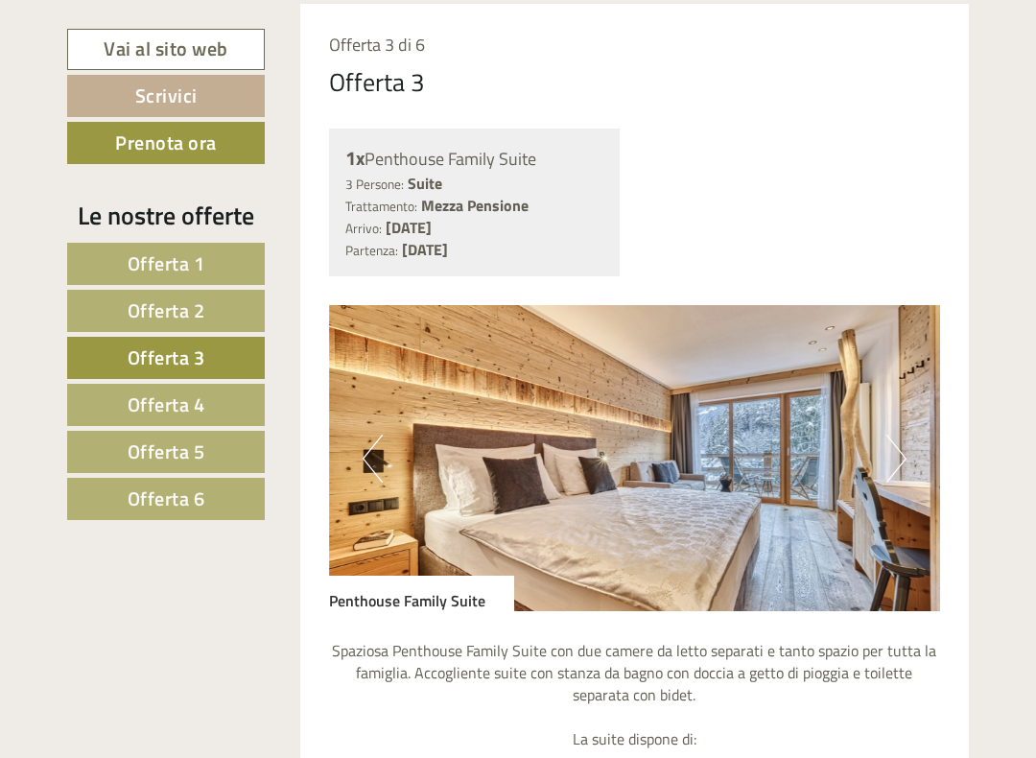
click at [125, 410] on link "Offerta 4" at bounding box center [166, 405] width 198 height 42
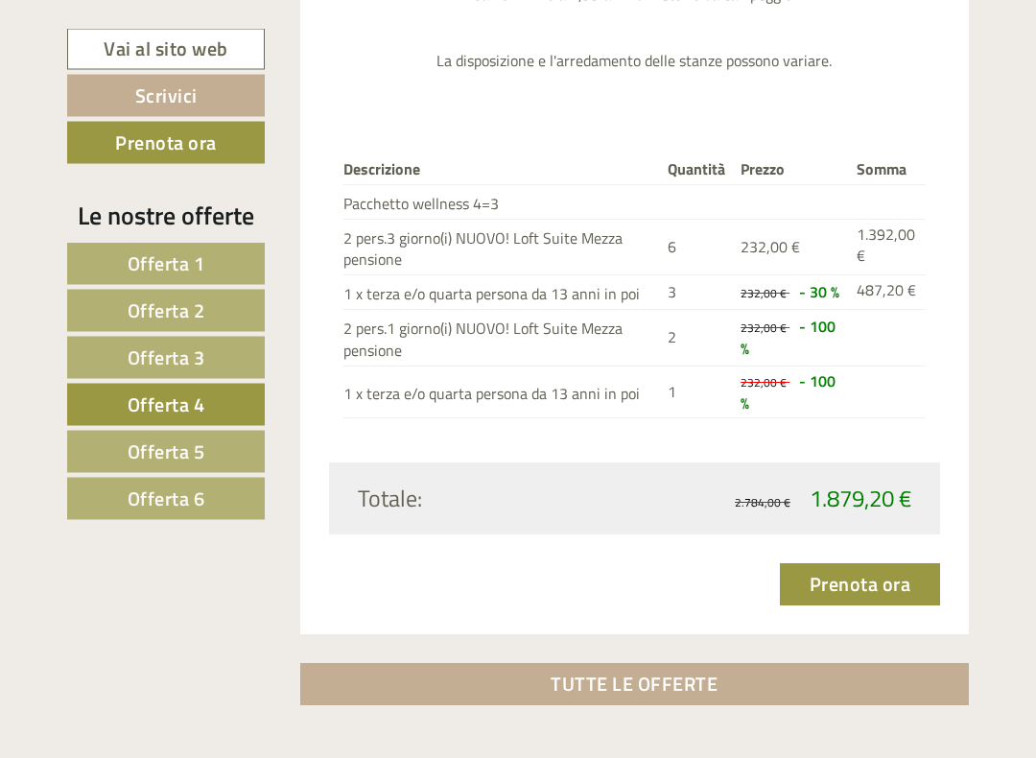
scroll to position [2388, 0]
click at [156, 453] on span "Offerta 5" at bounding box center [167, 452] width 78 height 30
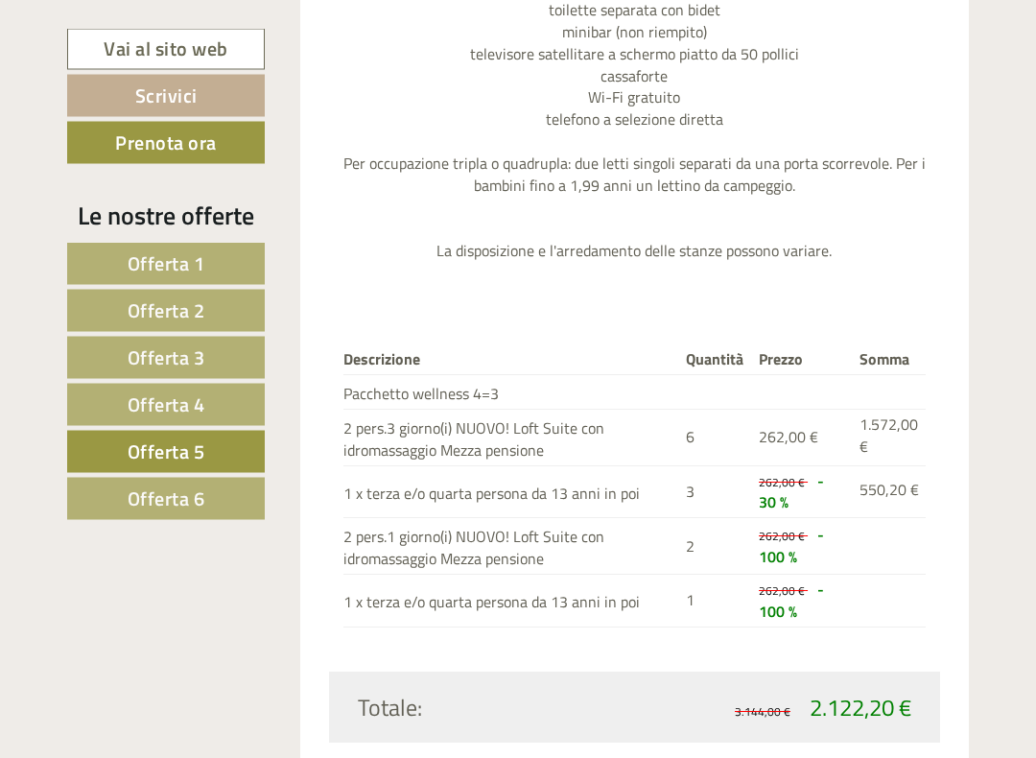
scroll to position [2266, 0]
click at [123, 491] on link "Offerta 6" at bounding box center [166, 499] width 198 height 42
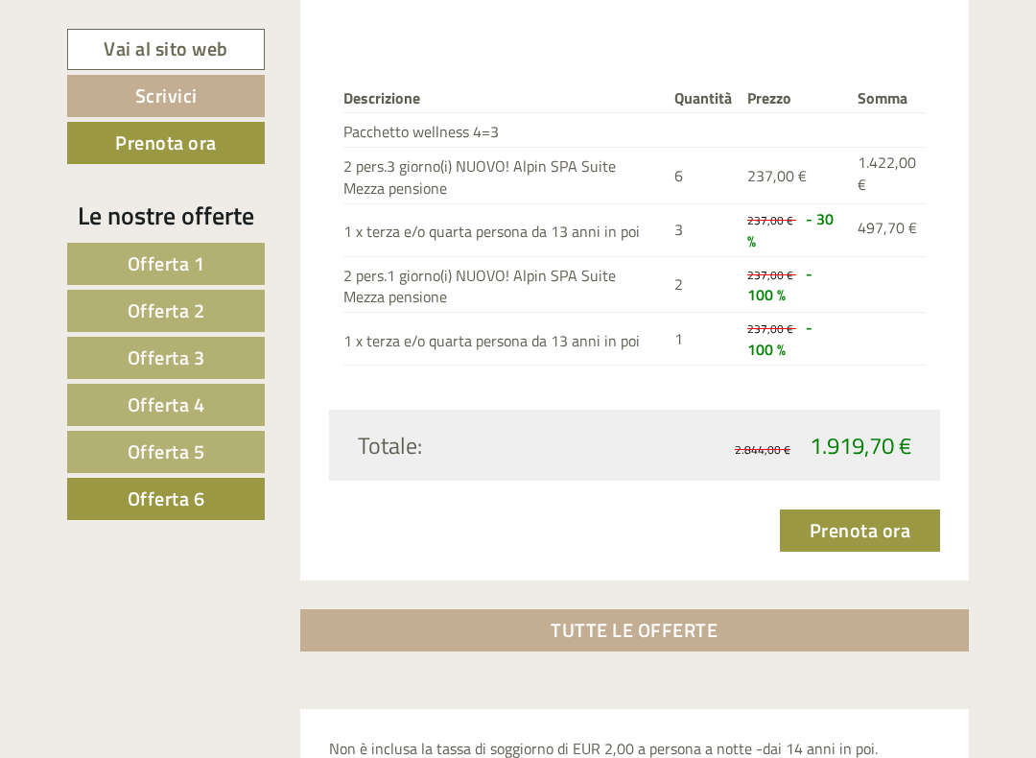
scroll to position [2627, 0]
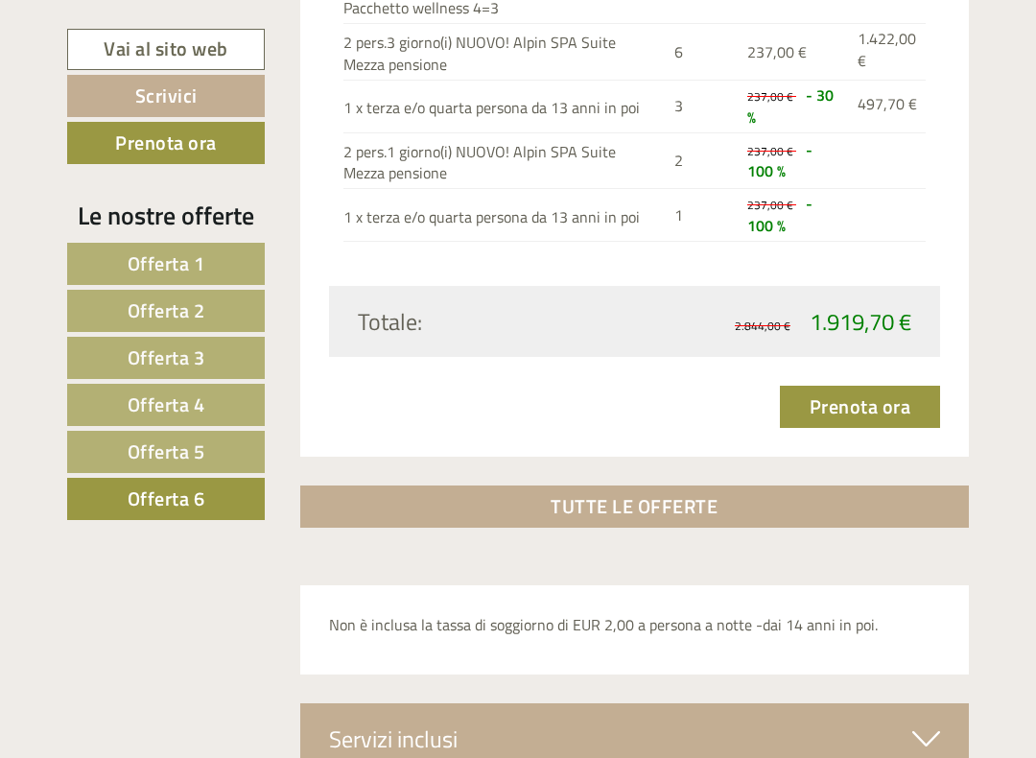
click at [157, 453] on span "Offerta 5" at bounding box center [167, 452] width 78 height 30
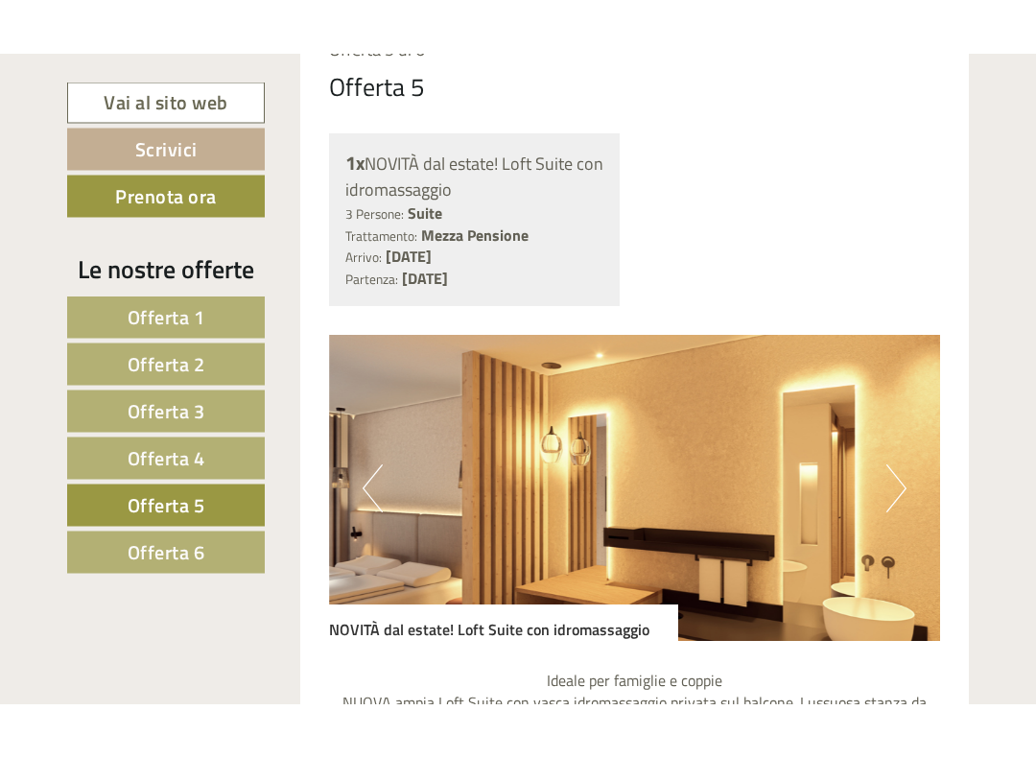
scroll to position [1364, 0]
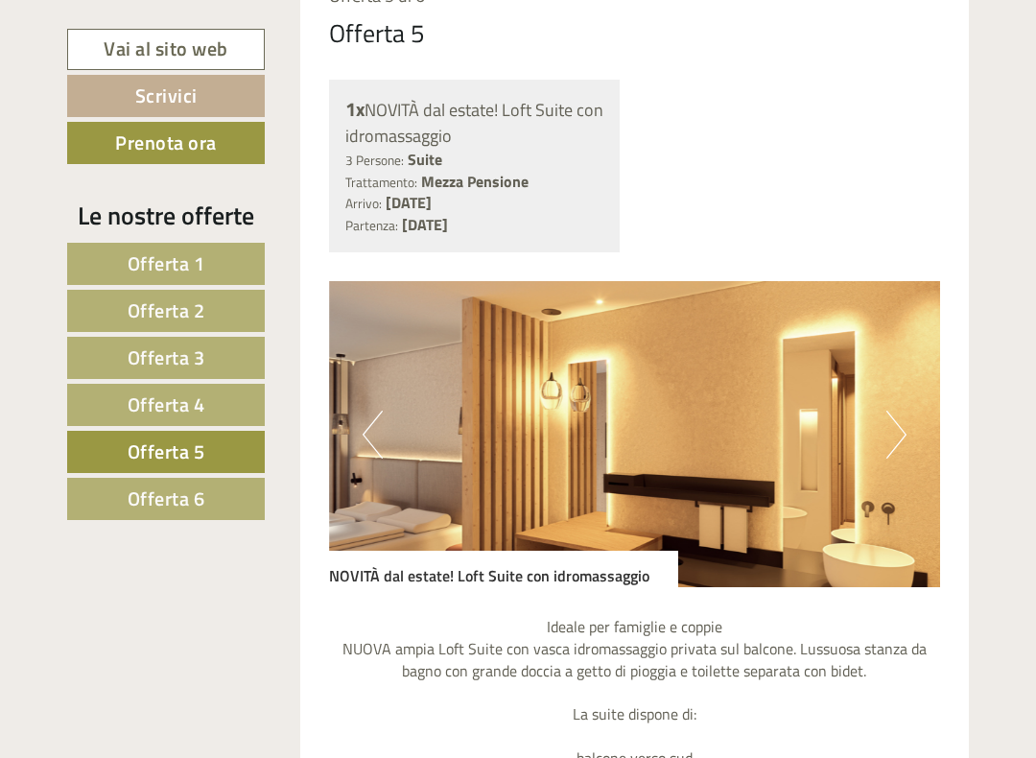
click at [116, 390] on link "Offerta 4" at bounding box center [166, 405] width 198 height 42
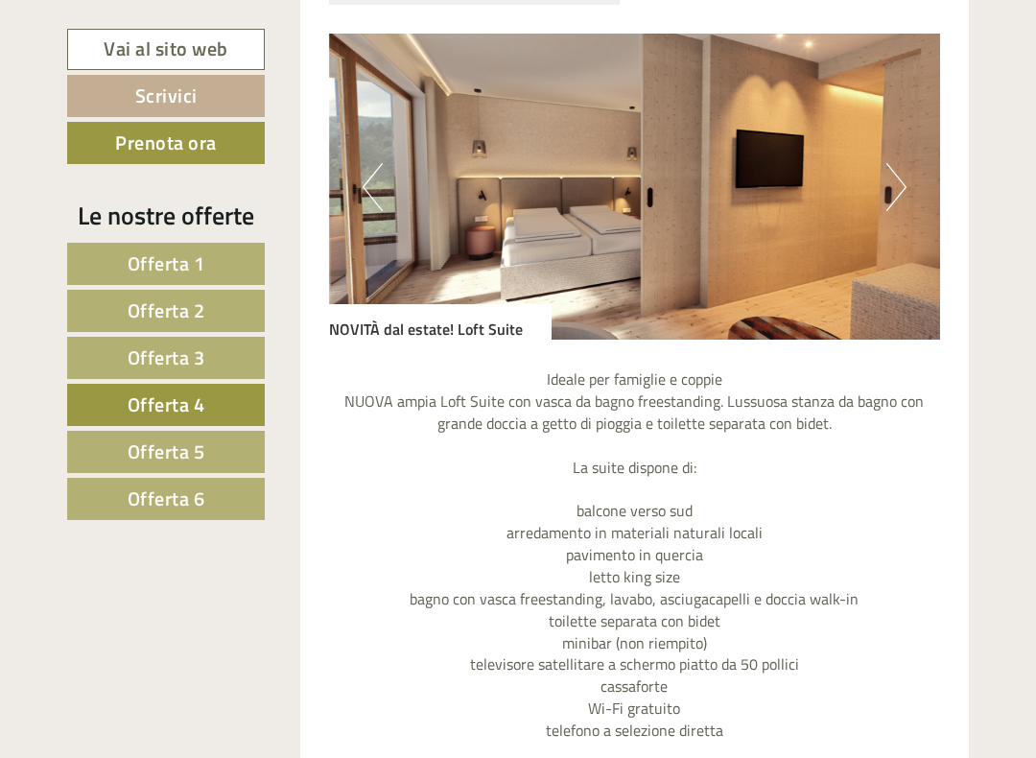
scroll to position [1654, 0]
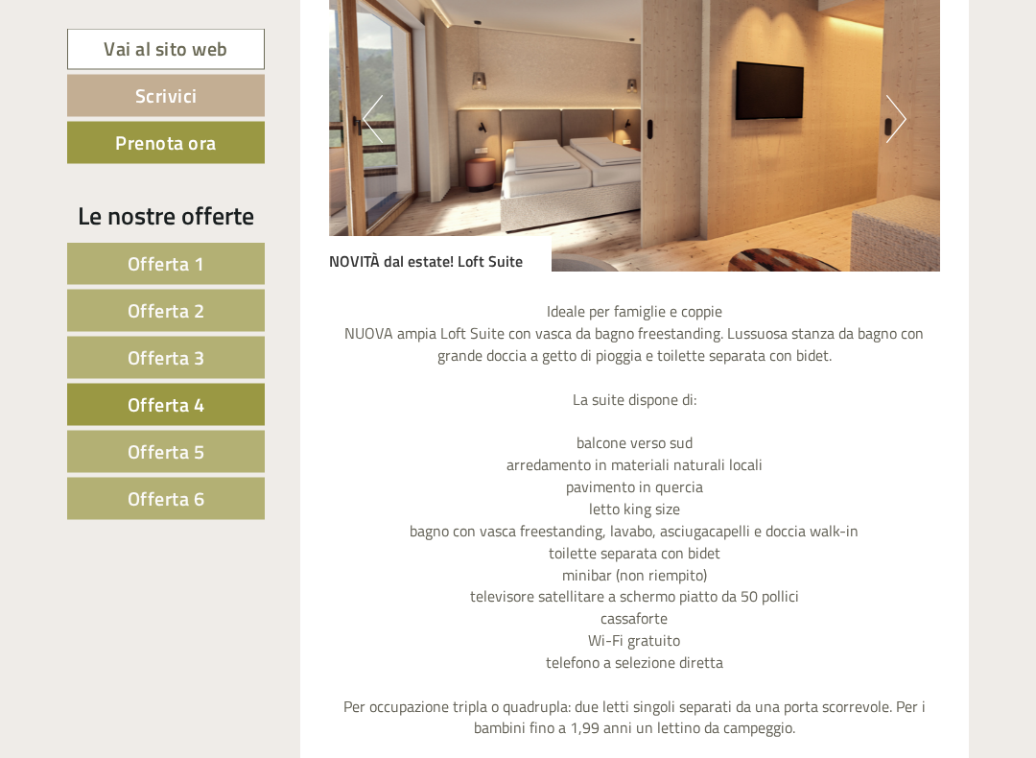
click at [327, 444] on div "Offerta 4 di 6 Offerta 4 1x NOVITÀ dal estate! Loft Suite 3 Persone: Suite Trat…" at bounding box center [635, 516] width 670 height 1703
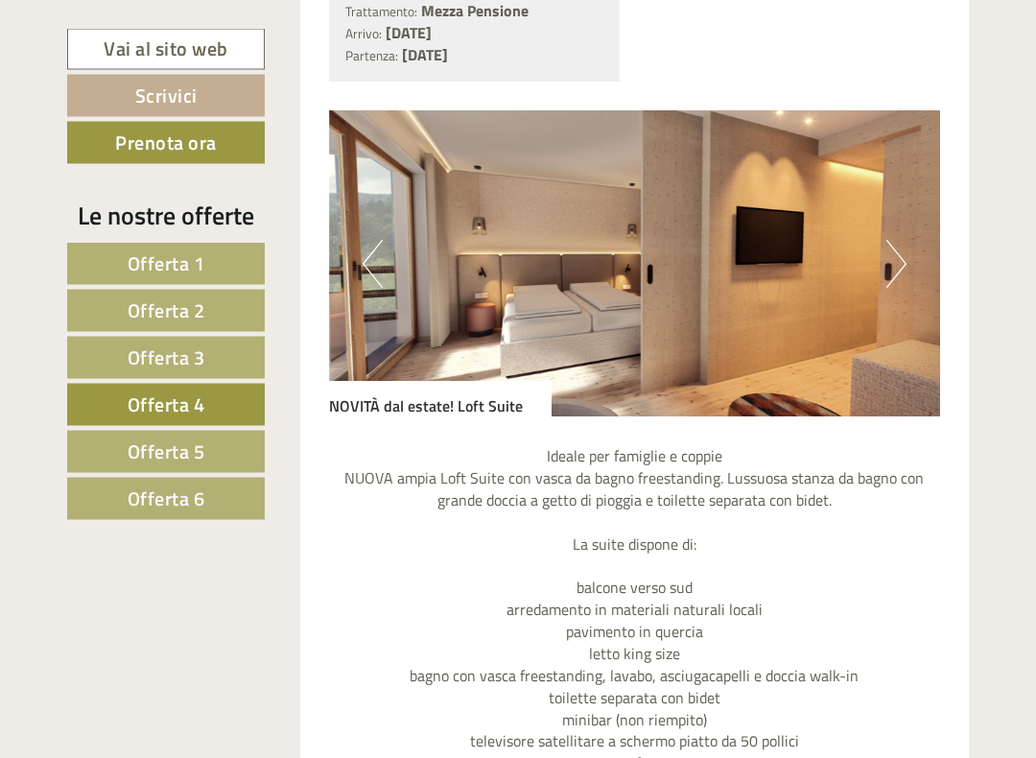
scroll to position [1502, 0]
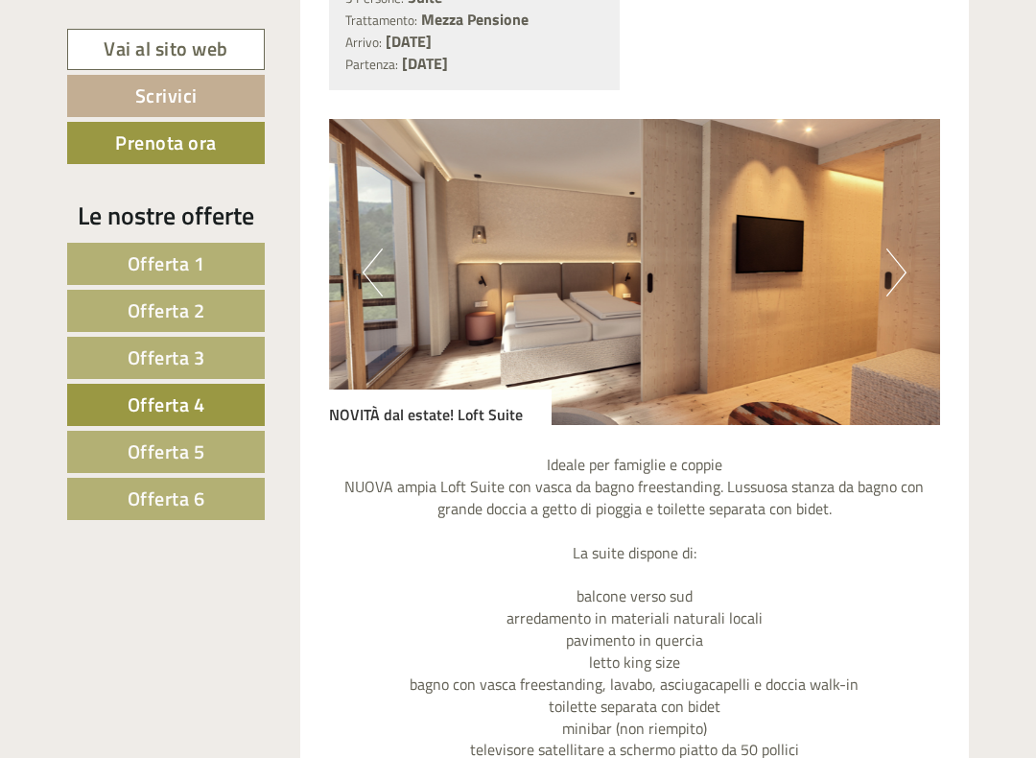
click at [365, 275] on button "Previous" at bounding box center [373, 273] width 20 height 48
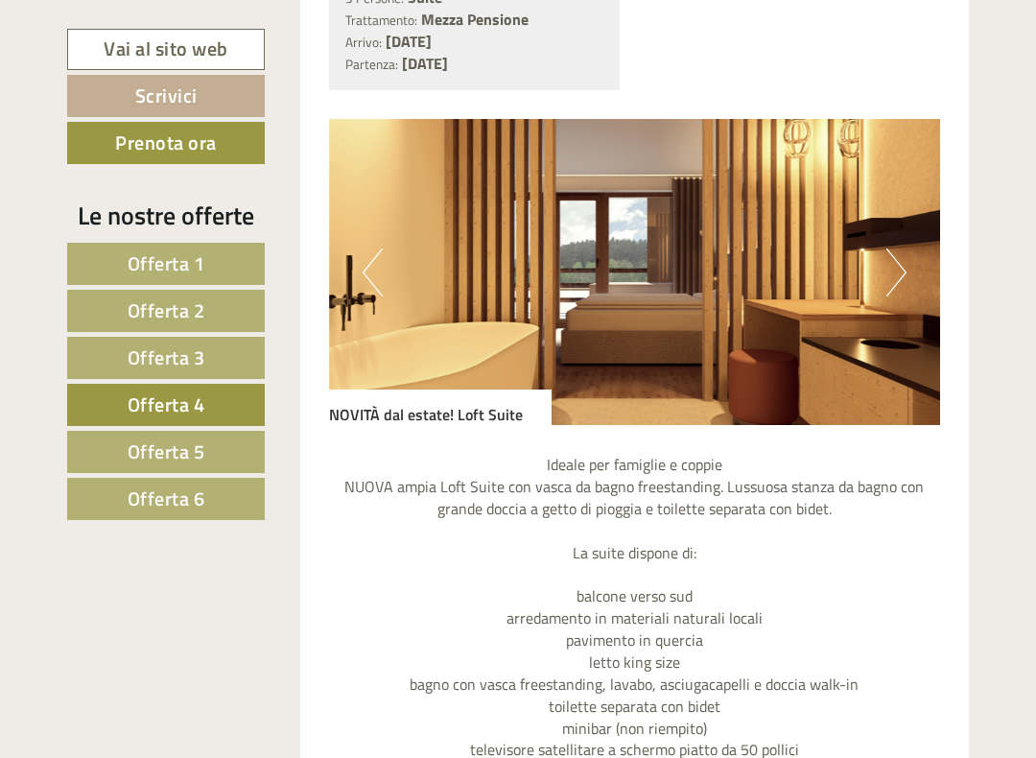
click at [363, 272] on button "Previous" at bounding box center [373, 273] width 20 height 48
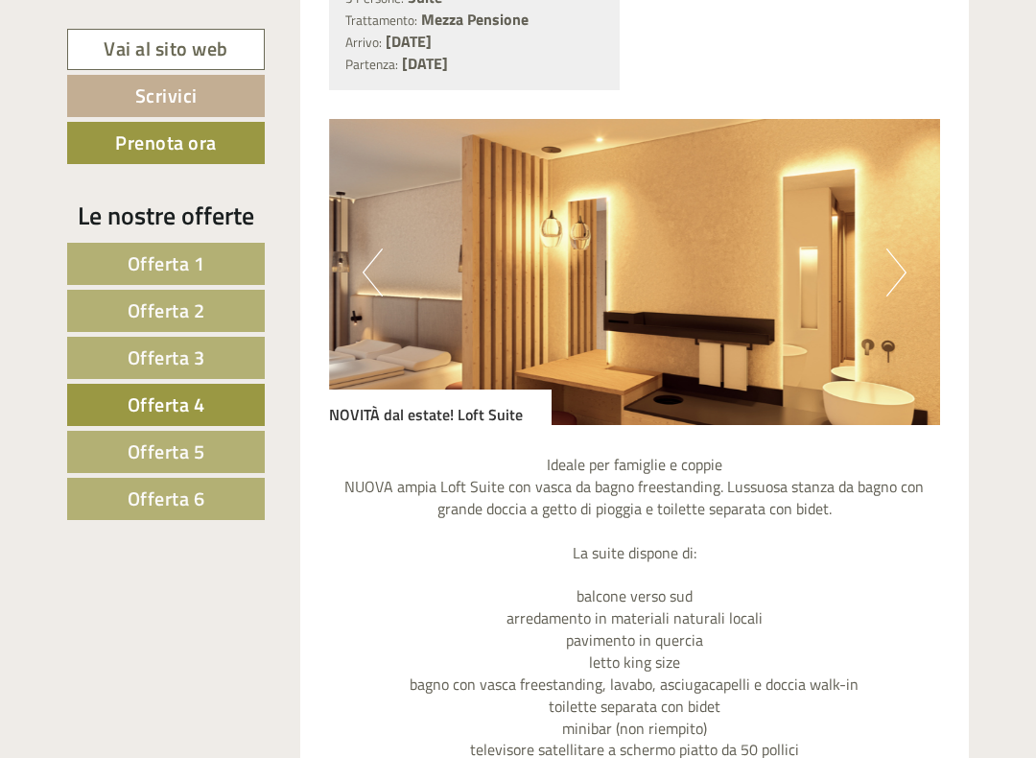
click at [371, 273] on button "Previous" at bounding box center [373, 273] width 20 height 48
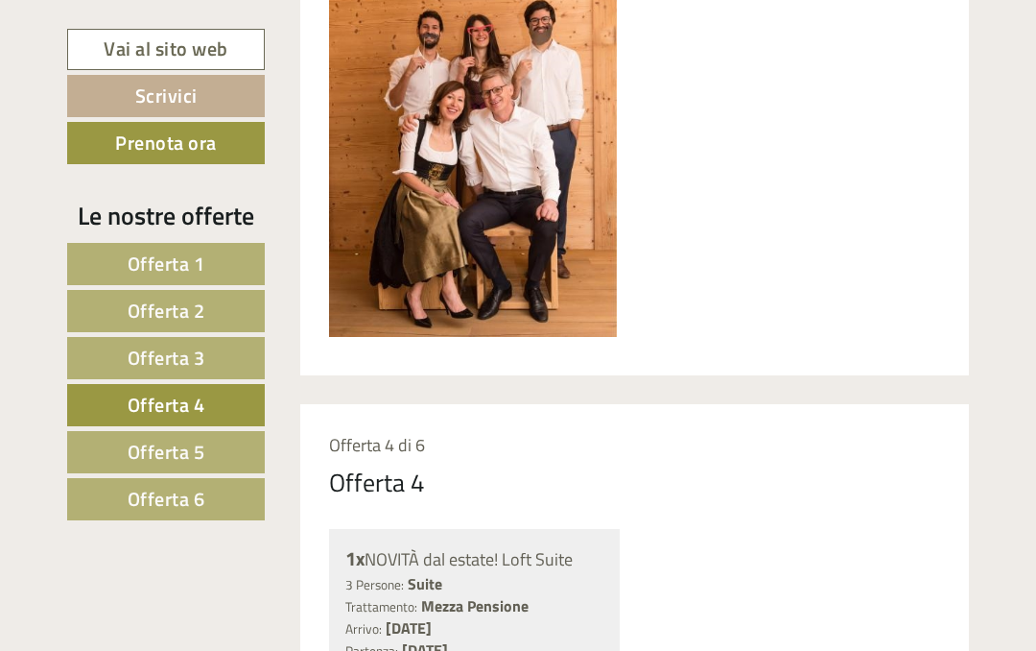
scroll to position [910, 0]
